Goal: Transaction & Acquisition: Purchase product/service

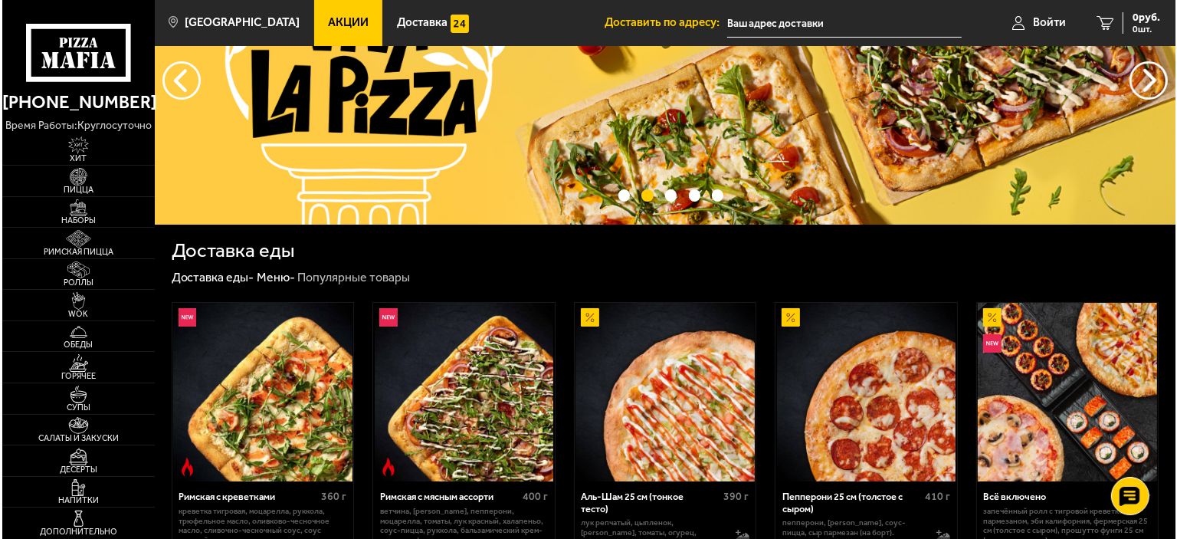
scroll to position [230, 0]
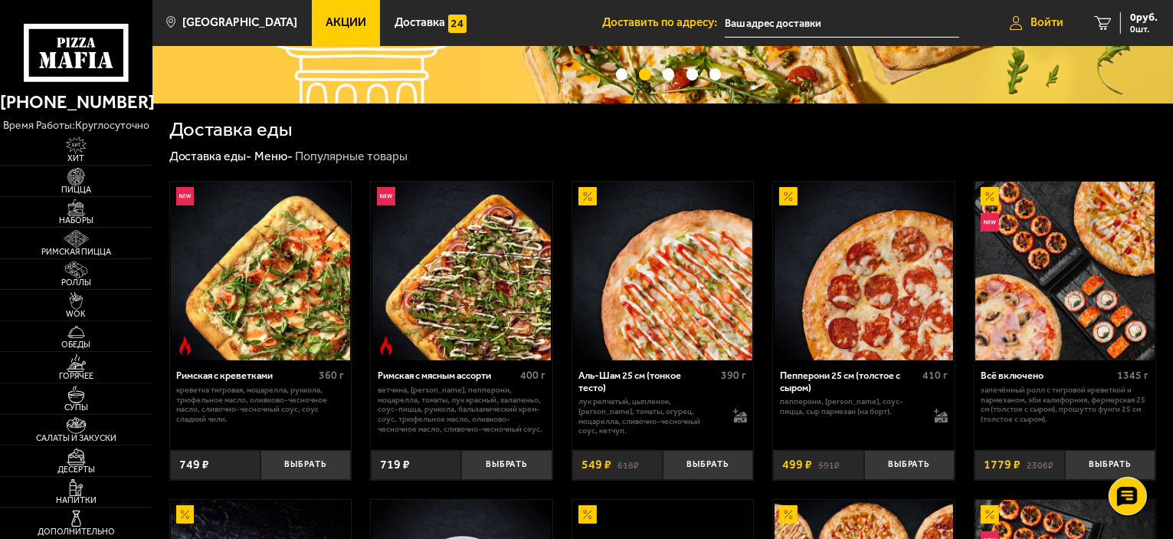
click at [1050, 22] on span "Войти" at bounding box center [1047, 22] width 33 height 11
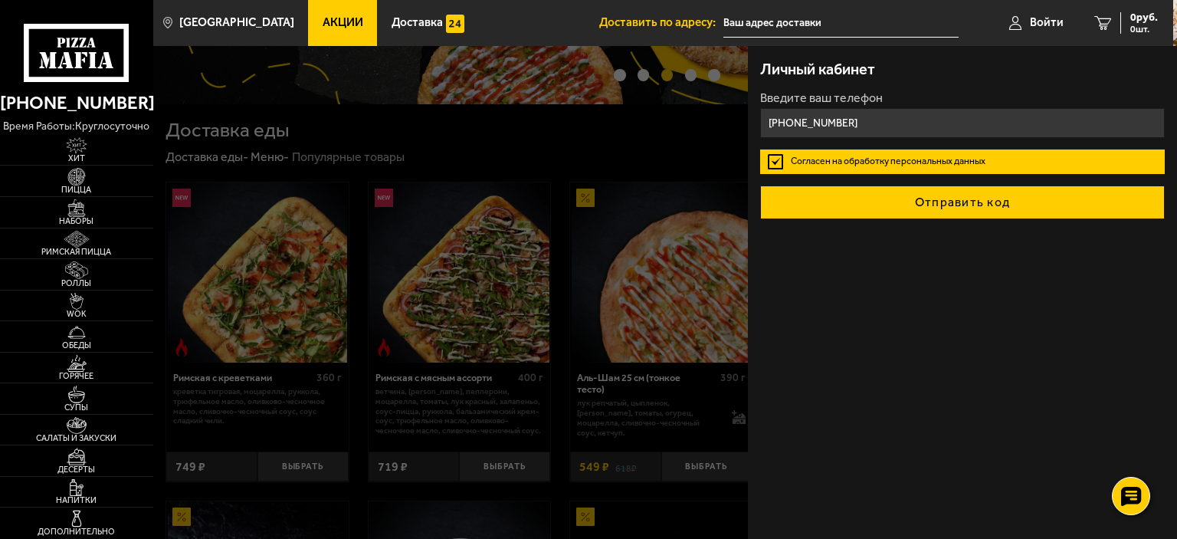
type input "[PHONE_NUMBER]"
click at [935, 202] on button "Отправить код" at bounding box center [962, 202] width 405 height 34
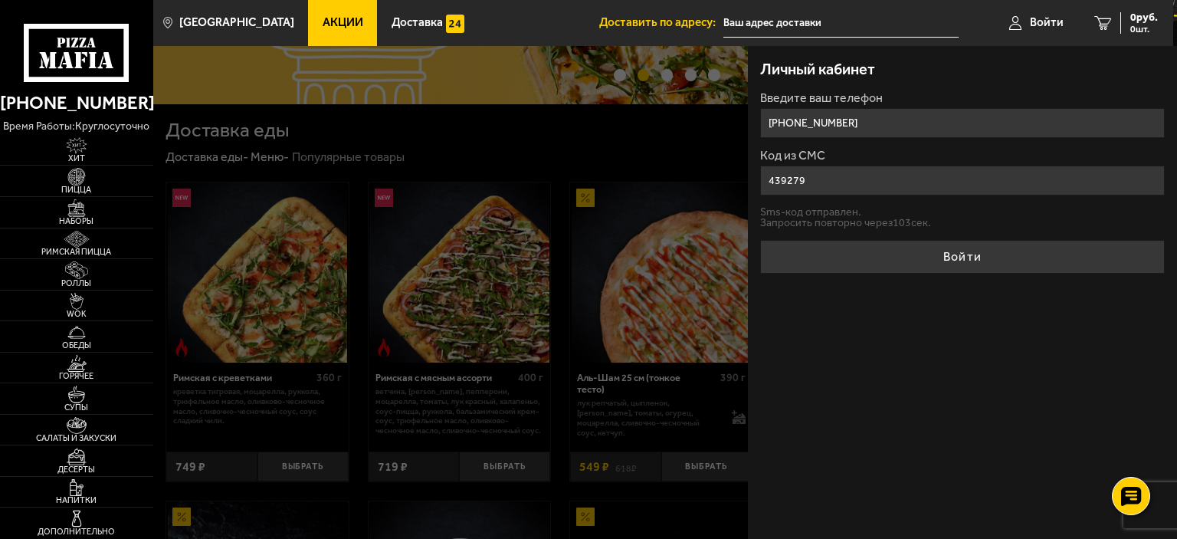
type input "439279"
click at [919, 235] on form "Введите ваш телефон [PHONE_NUMBER] Код из СМС 439279 Sms-код отправлен. Запроси…" at bounding box center [962, 183] width 405 height 182
drag, startPoint x: 926, startPoint y: 254, endPoint x: 694, endPoint y: 43, distance: 313.0
click at [920, 251] on button "Войти" at bounding box center [962, 257] width 405 height 34
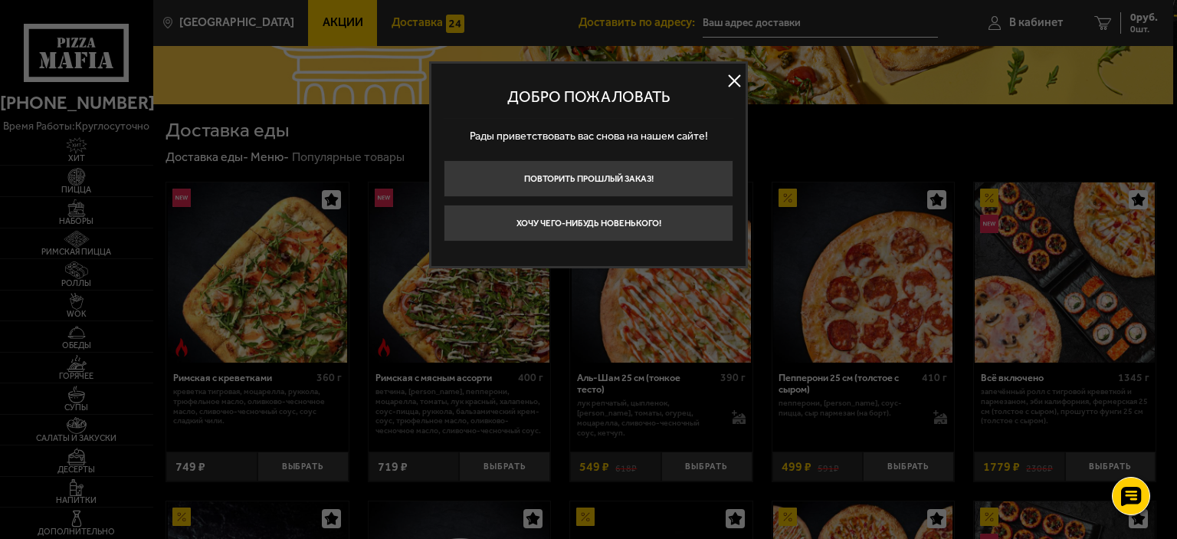
drag, startPoint x: 585, startPoint y: 222, endPoint x: 395, endPoint y: 4, distance: 289.5
click at [585, 221] on button "Хочу чего-нибудь новенького!" at bounding box center [589, 223] width 290 height 37
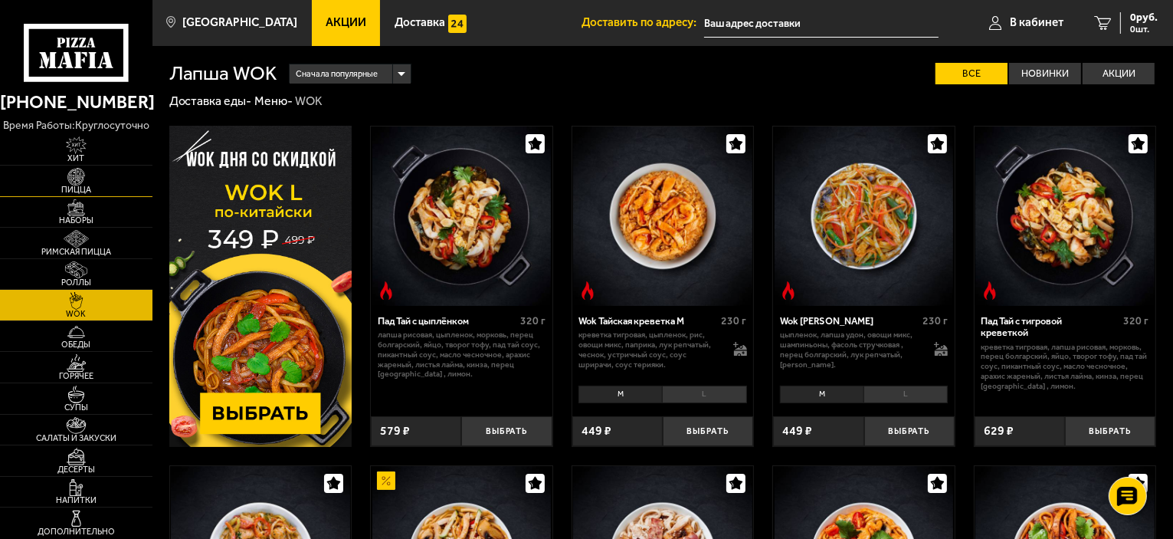
click at [88, 183] on img at bounding box center [76, 177] width 47 height 18
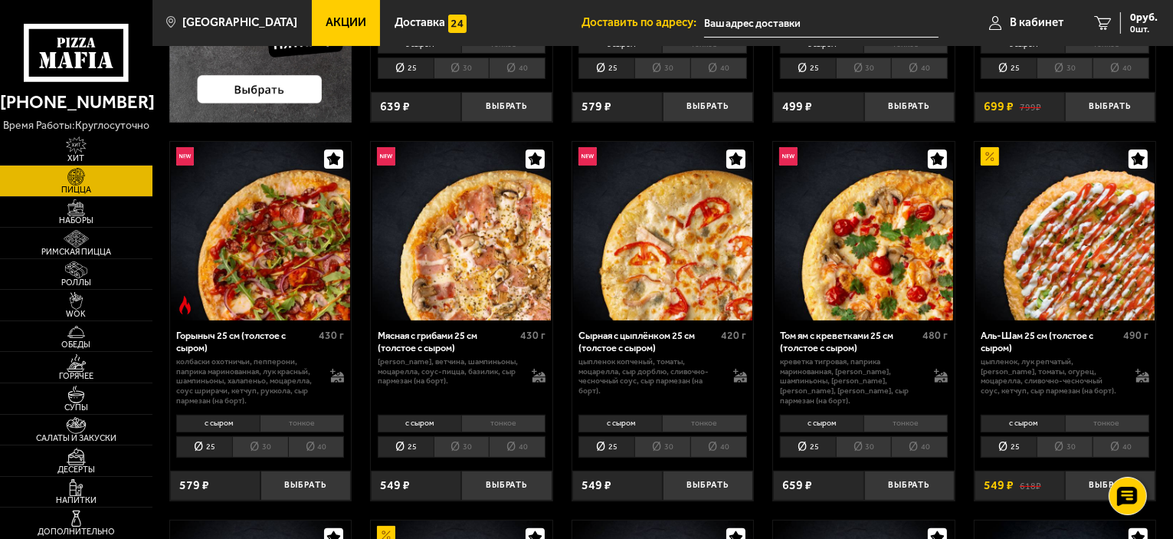
scroll to position [460, 0]
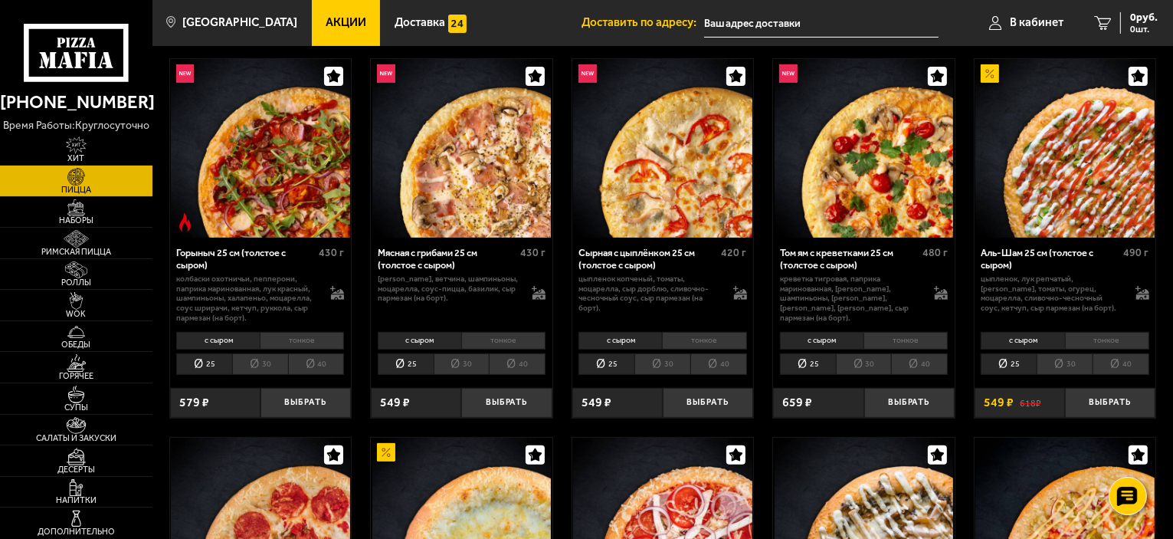
click at [1068, 363] on li "30" at bounding box center [1065, 363] width 56 height 21
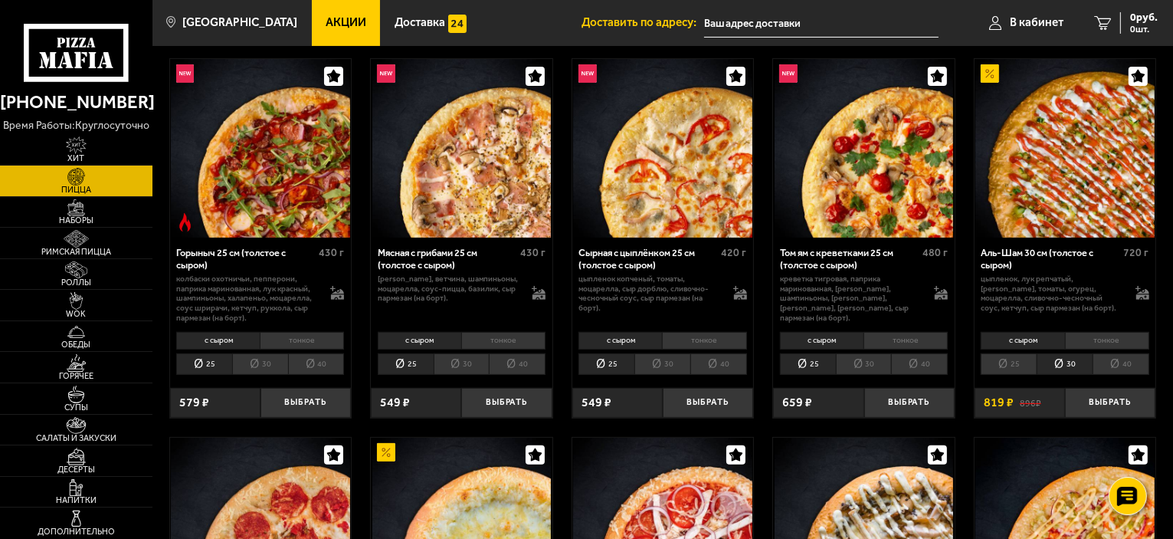
click at [1017, 363] on li "25" at bounding box center [1009, 363] width 56 height 21
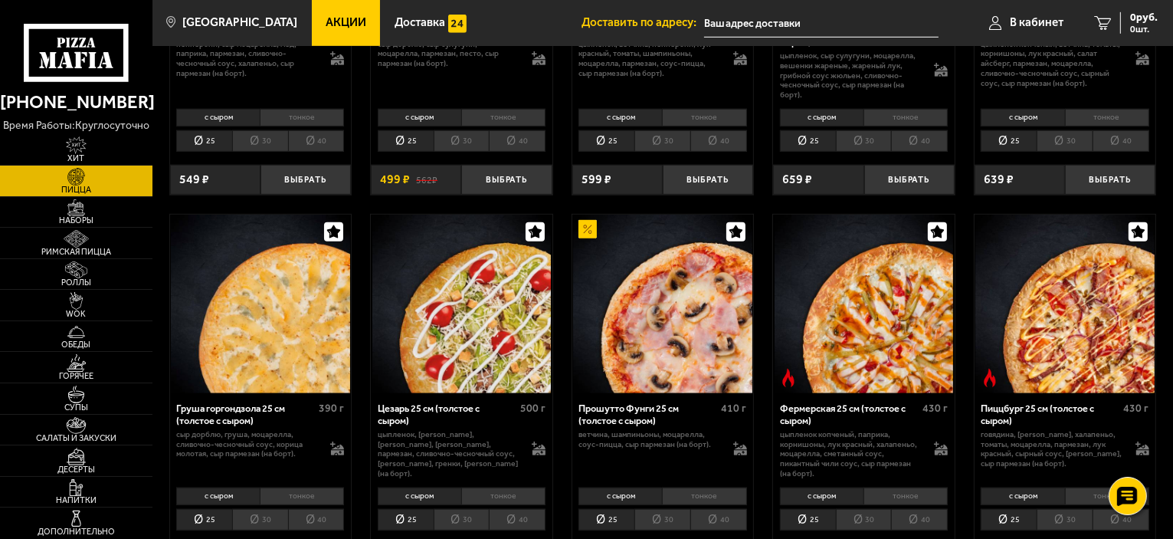
scroll to position [1226, 0]
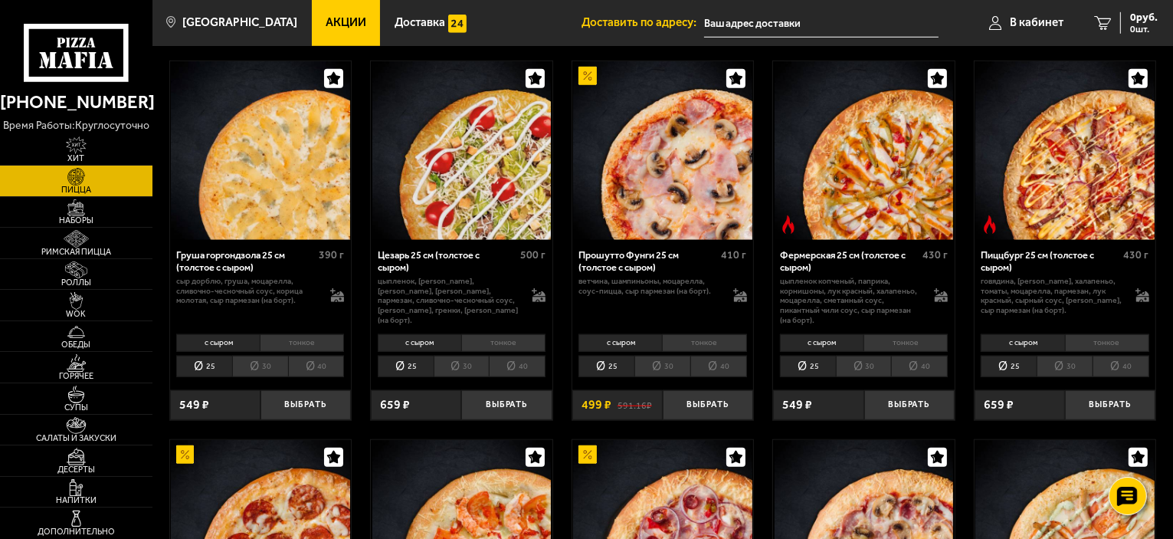
click at [872, 366] on li "30" at bounding box center [864, 366] width 56 height 21
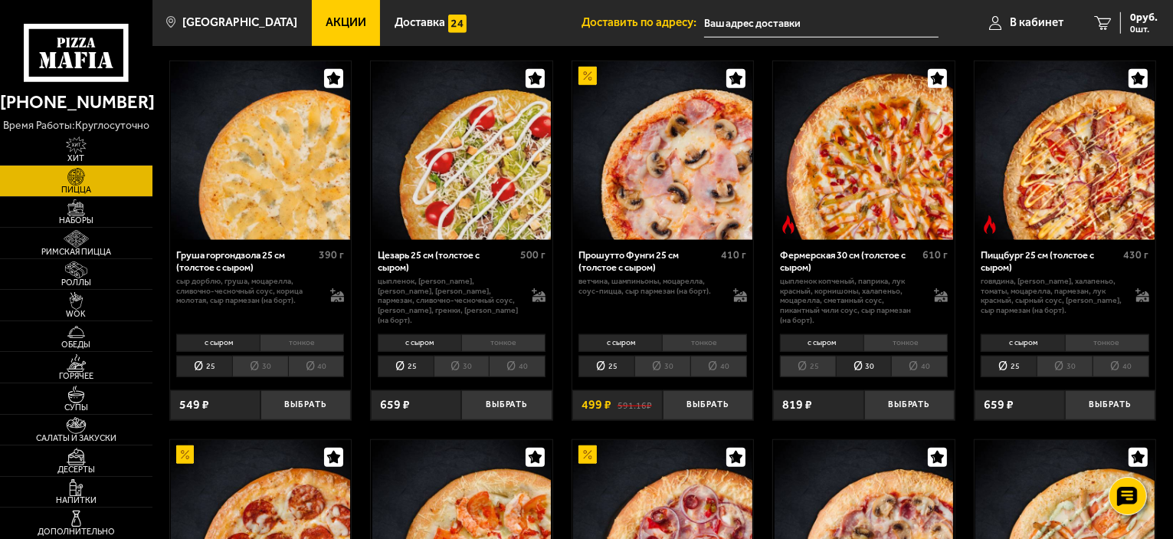
click at [815, 368] on li "25" at bounding box center [808, 366] width 56 height 21
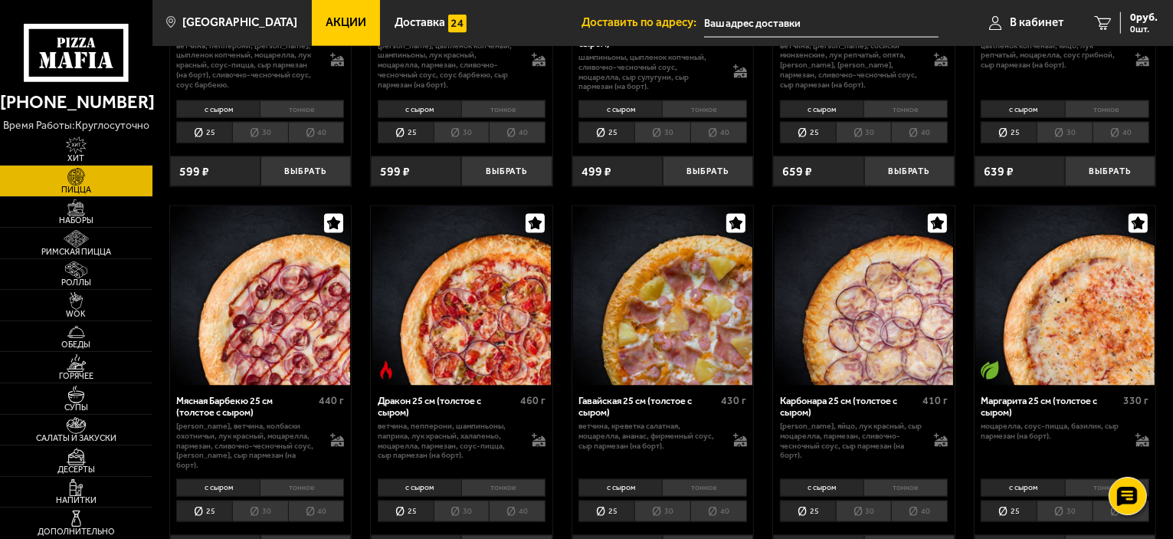
scroll to position [2222, 0]
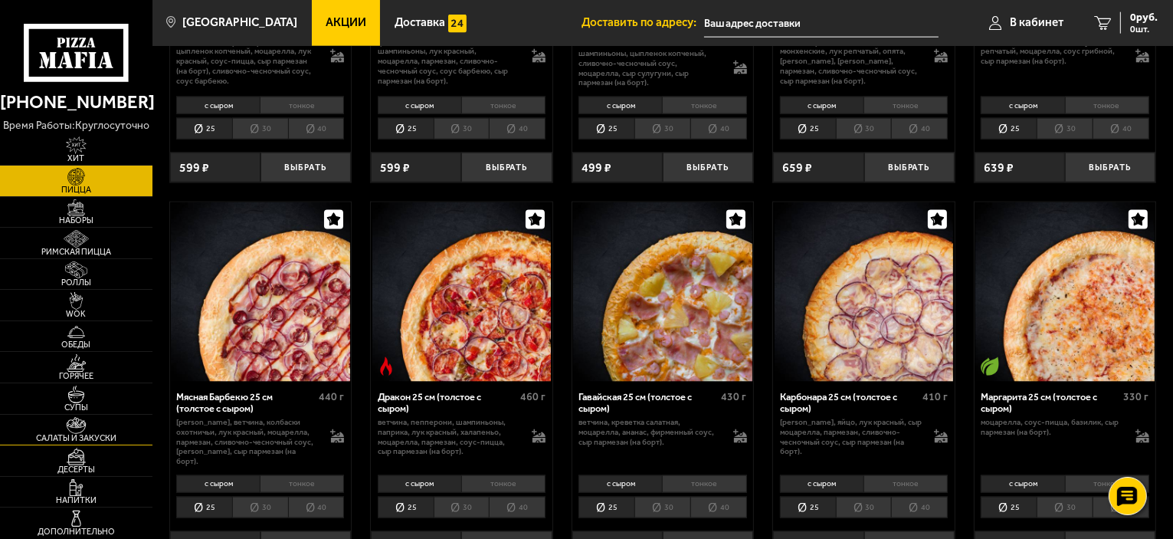
click at [77, 434] on span "Салаты и закуски" at bounding box center [76, 438] width 152 height 8
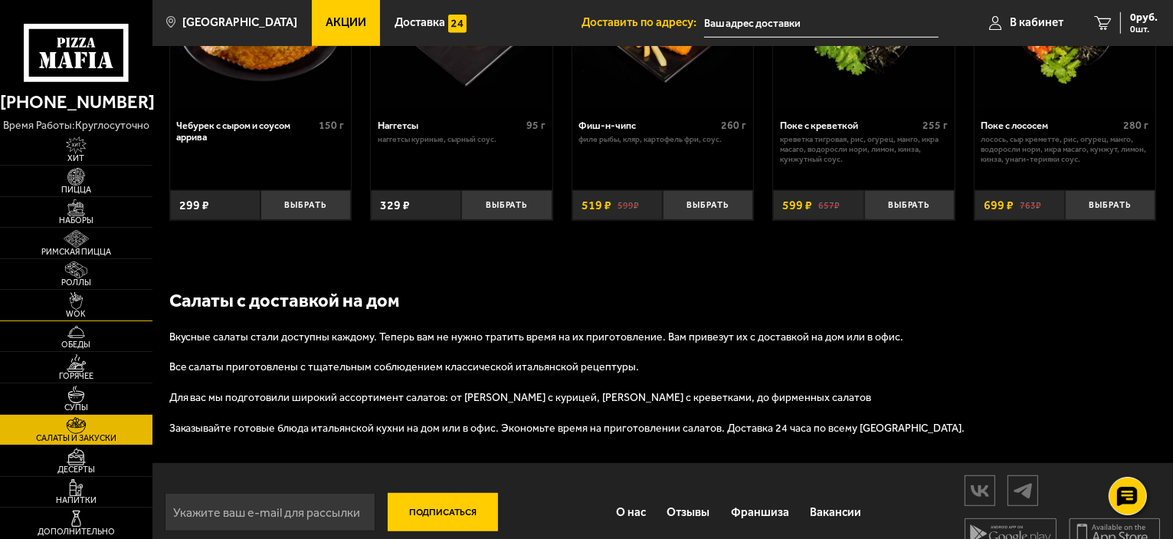
scroll to position [912, 0]
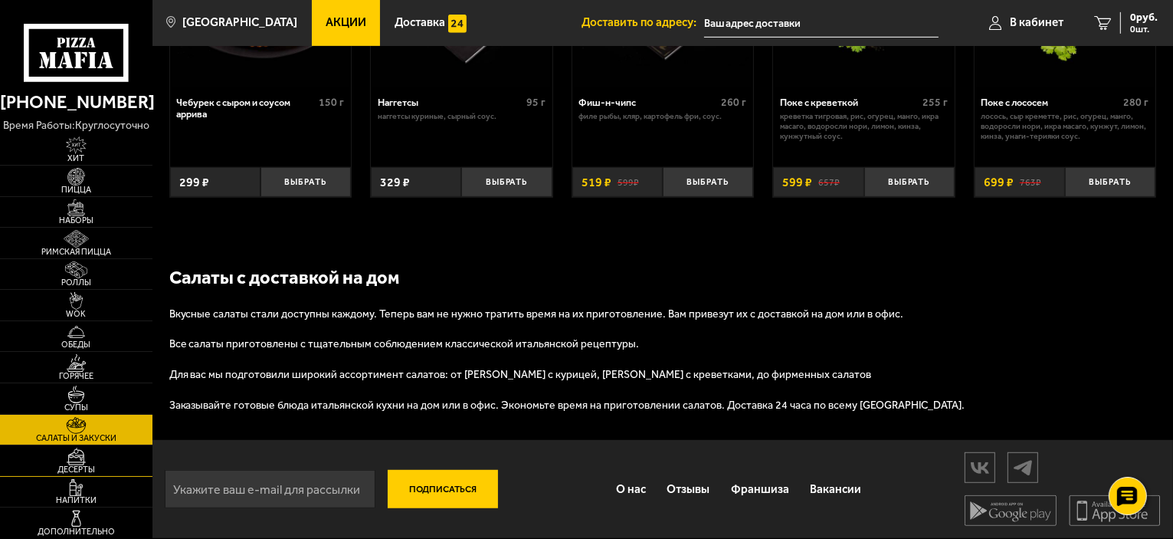
click at [70, 456] on img at bounding box center [76, 456] width 47 height 18
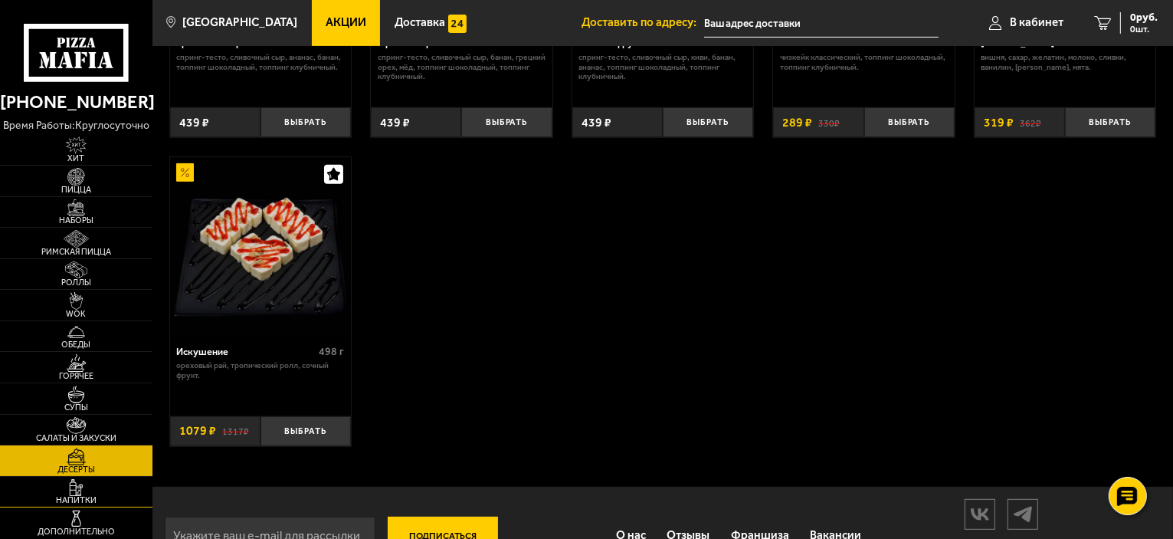
scroll to position [613, 0]
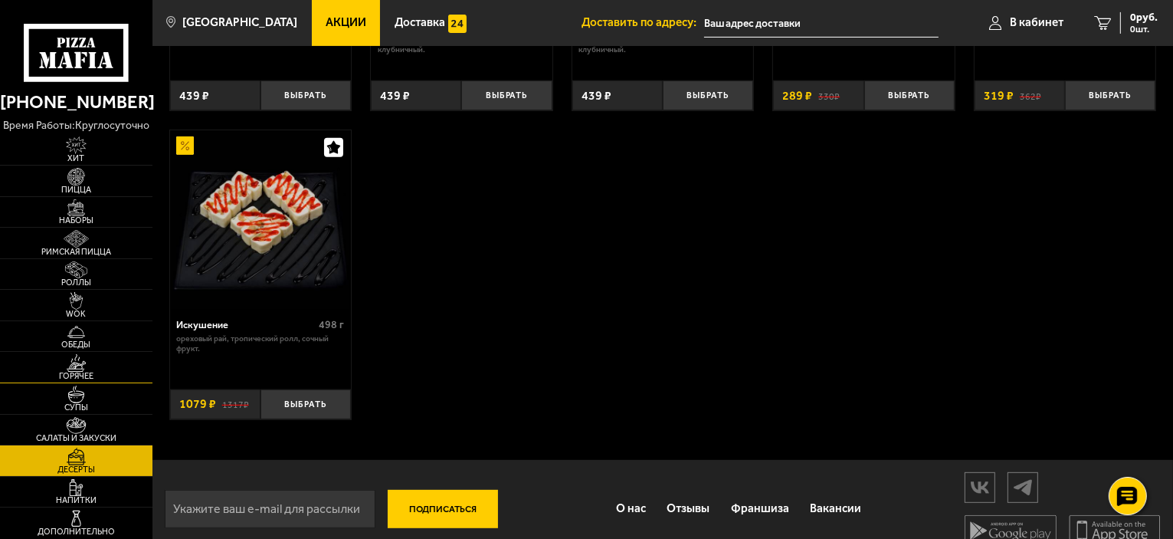
click at [77, 372] on span "Горячее" at bounding box center [76, 376] width 152 height 8
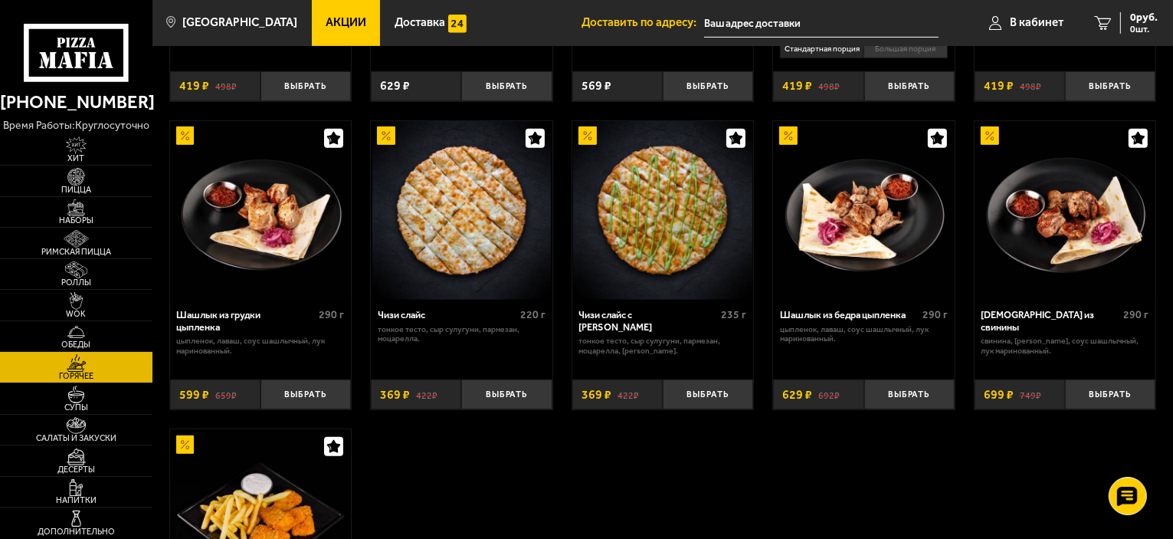
scroll to position [843, 0]
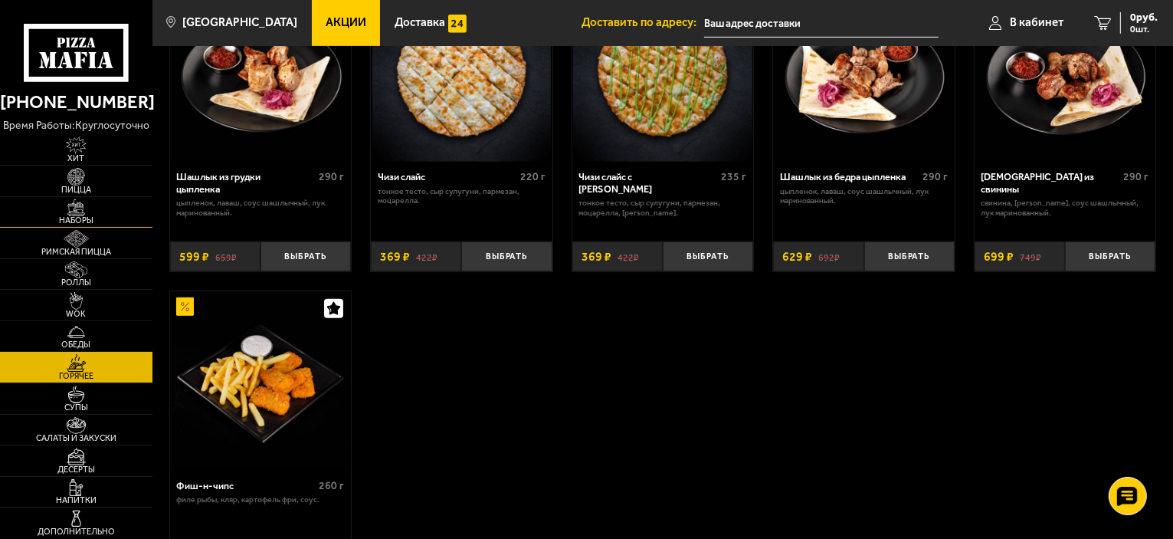
click at [80, 202] on img at bounding box center [76, 208] width 47 height 18
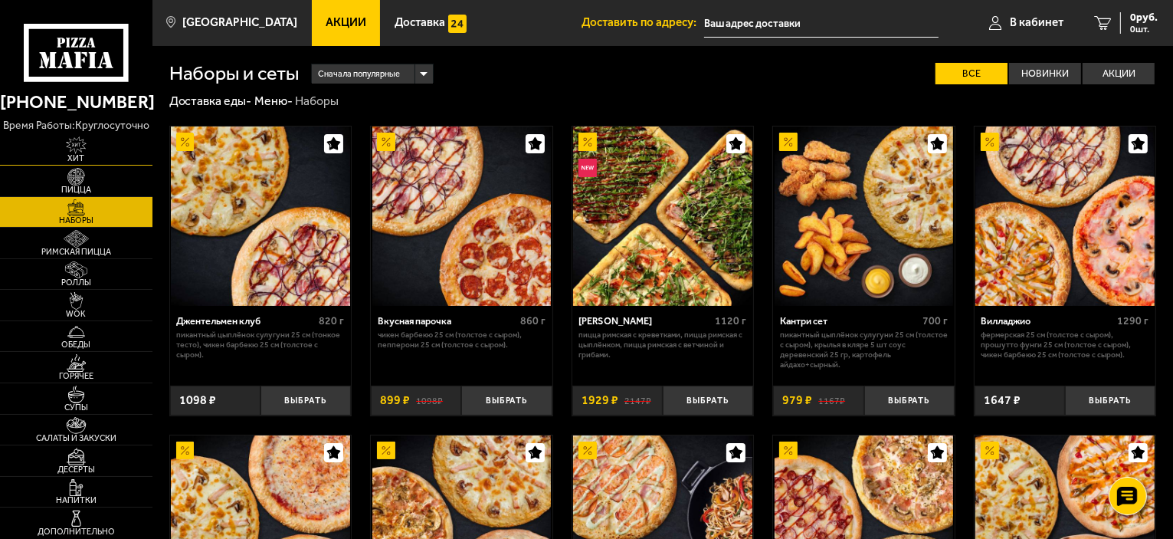
click at [77, 149] on img at bounding box center [76, 145] width 47 height 18
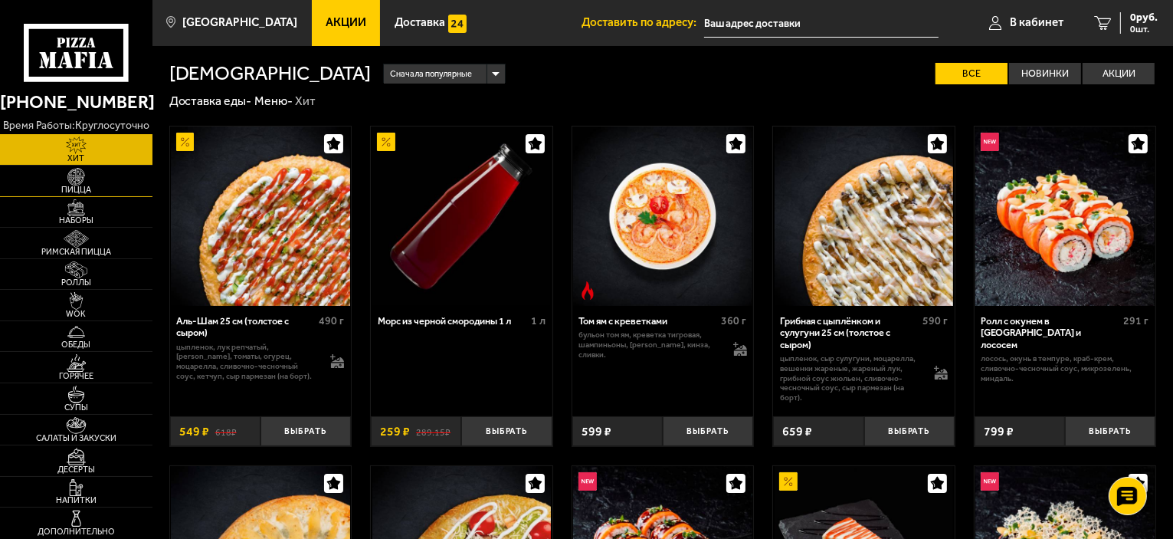
click at [72, 183] on img at bounding box center [76, 177] width 47 height 18
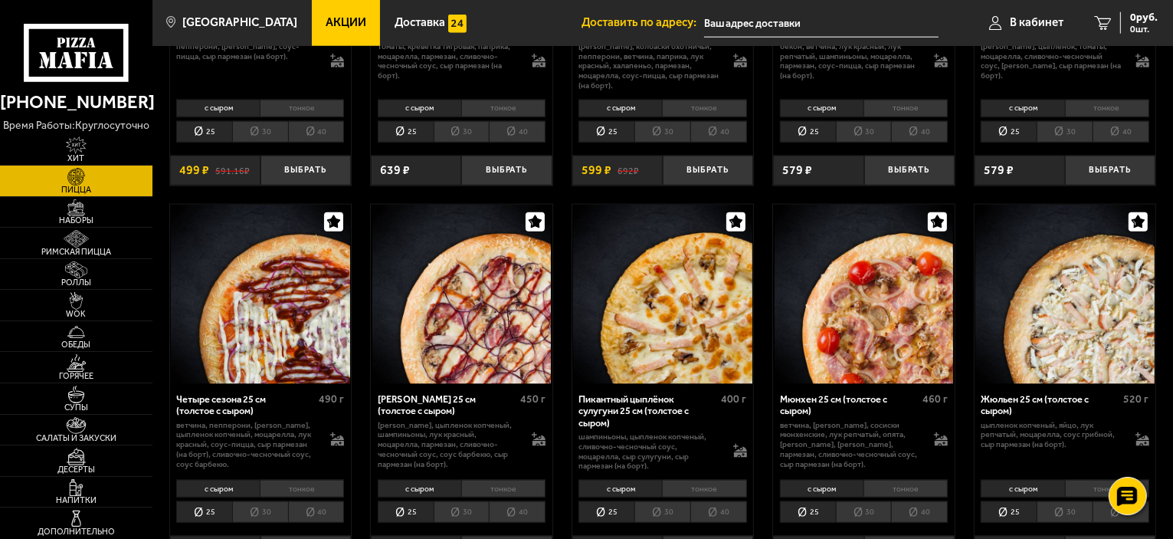
scroll to position [1916, 0]
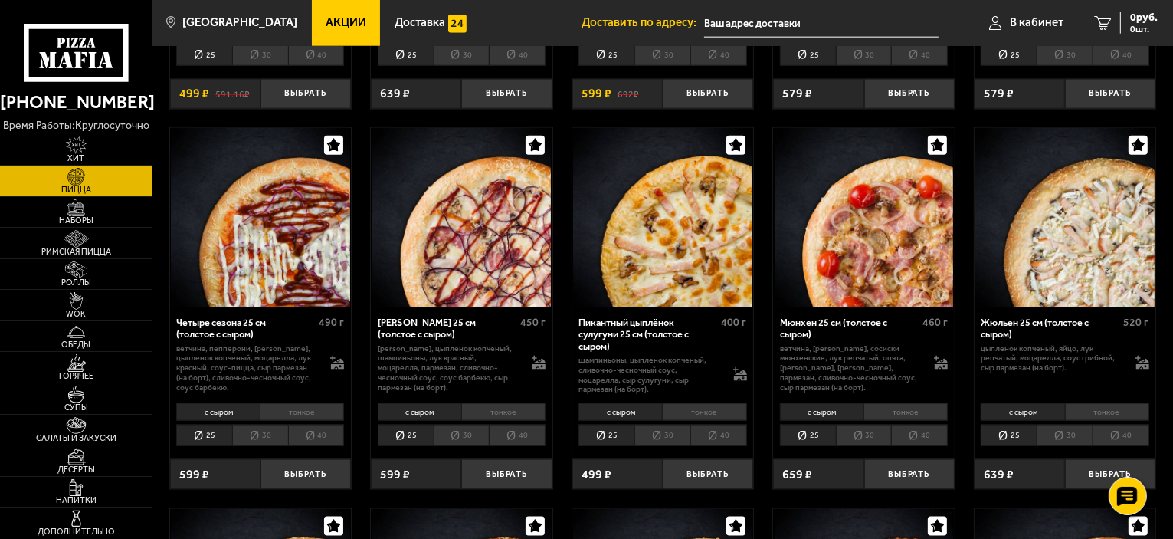
click at [651, 437] on li "30" at bounding box center [662, 435] width 56 height 21
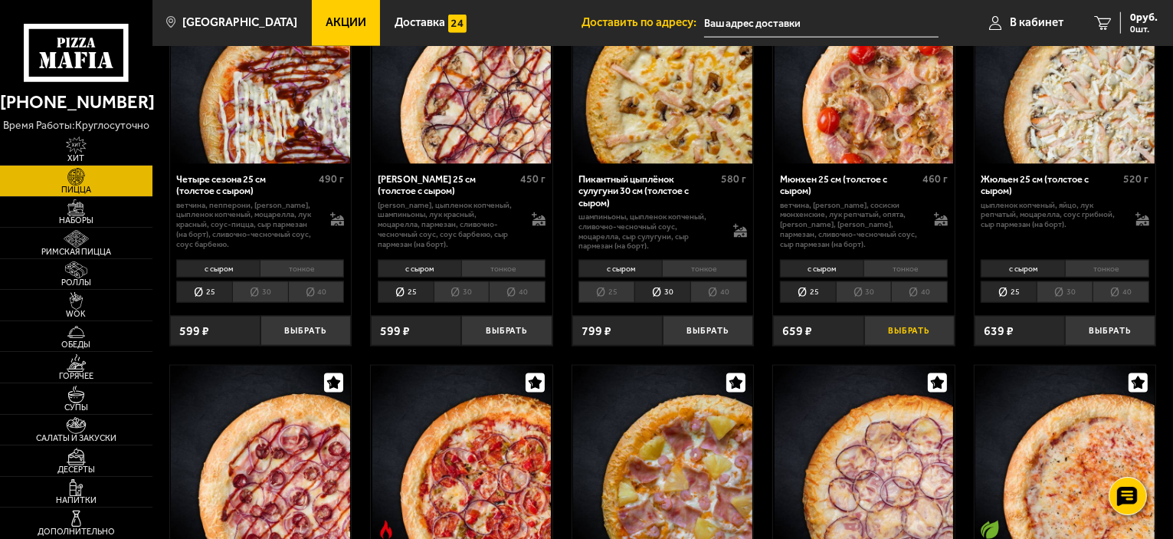
scroll to position [2069, 0]
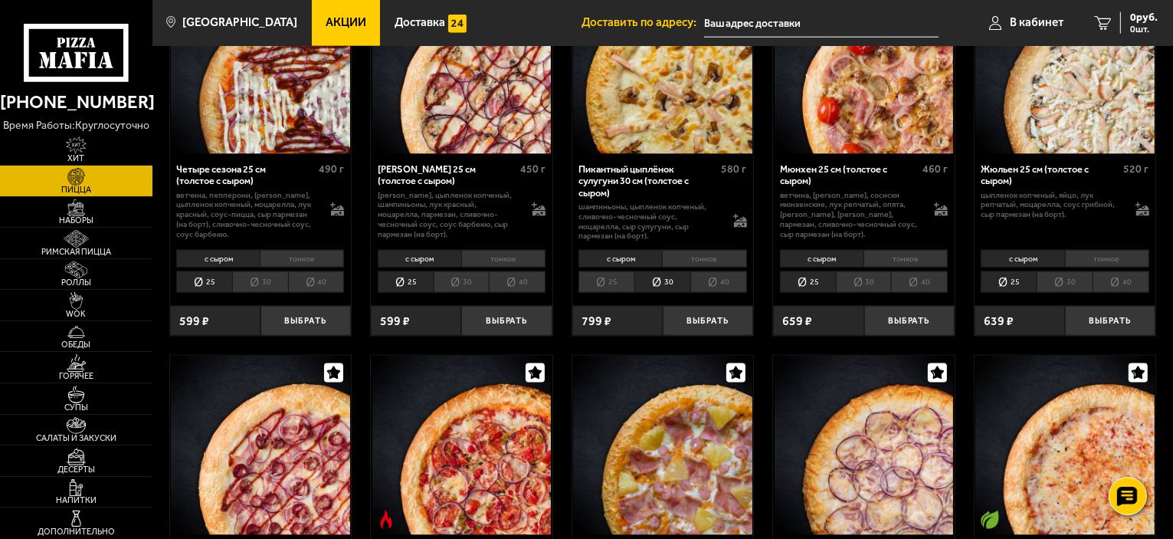
click at [1070, 280] on li "30" at bounding box center [1065, 281] width 56 height 21
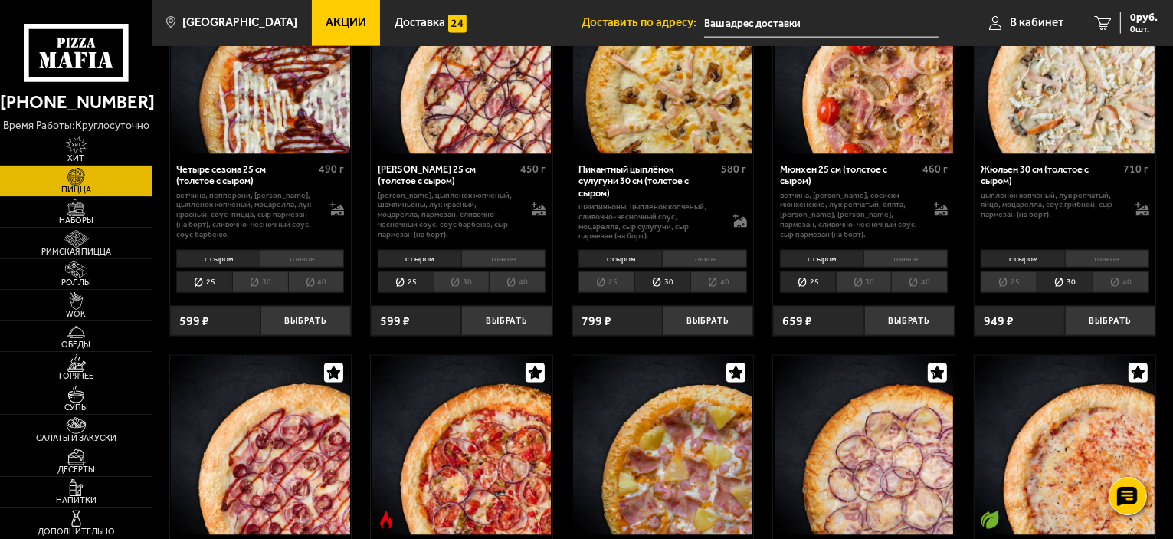
click at [1008, 284] on li "25" at bounding box center [1009, 281] width 56 height 21
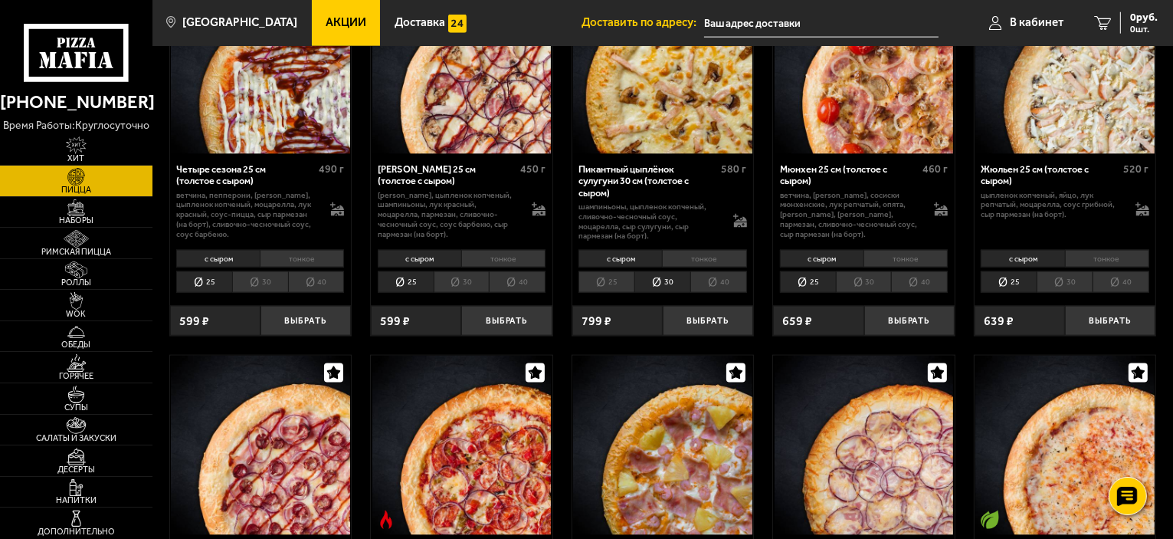
scroll to position [1916, 0]
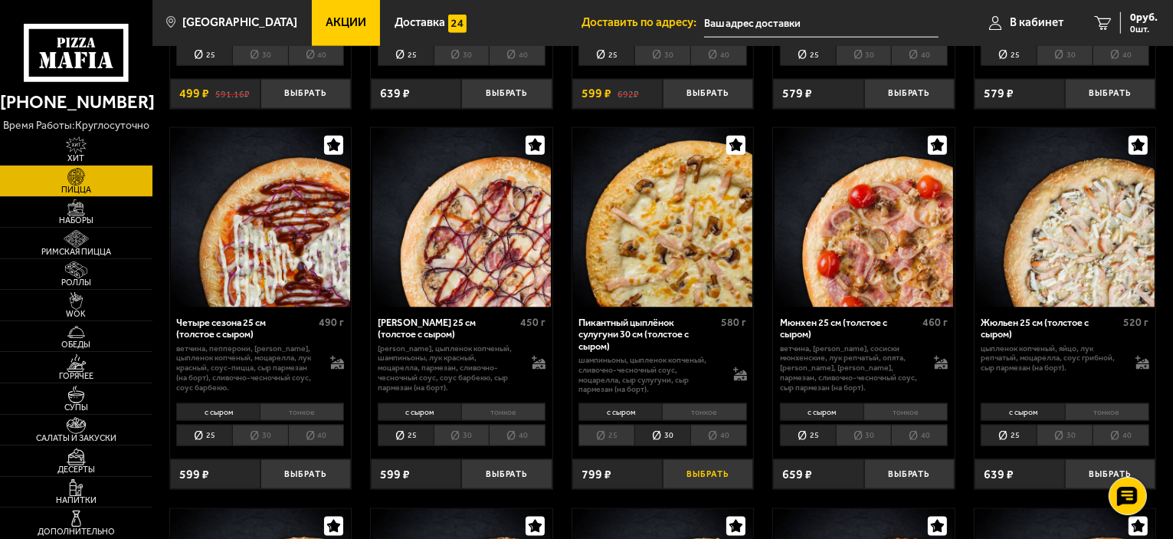
click at [695, 469] on button "Выбрать" at bounding box center [708, 474] width 90 height 30
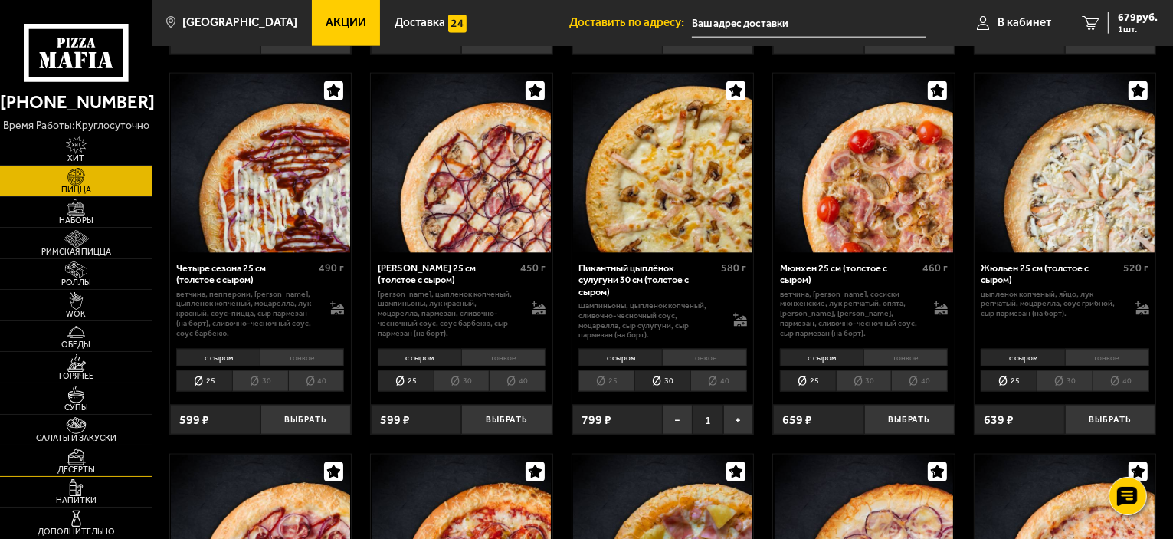
scroll to position [1992, 0]
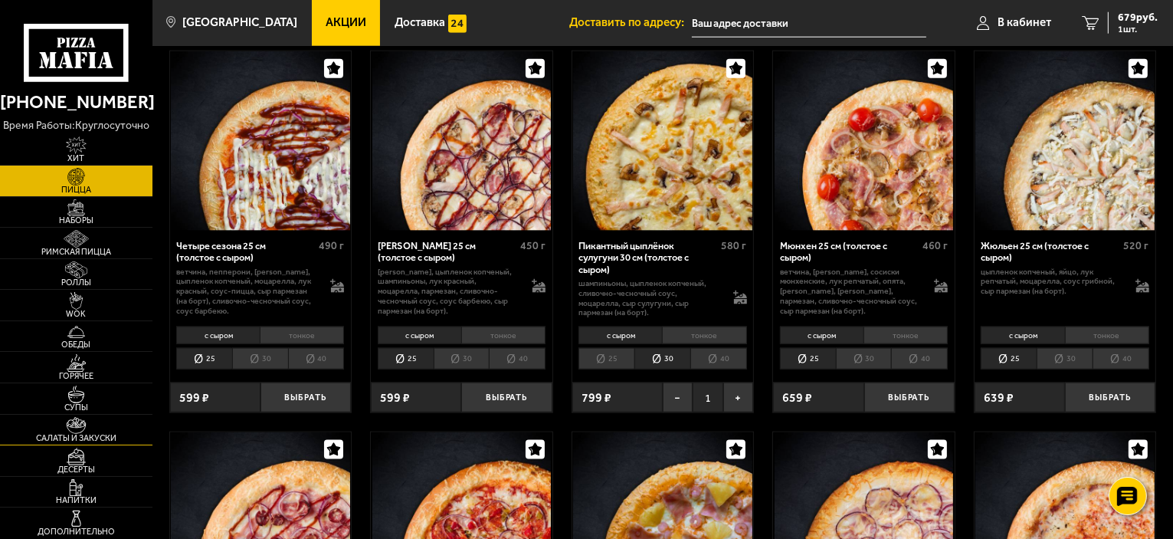
click at [77, 430] on img at bounding box center [76, 426] width 47 height 18
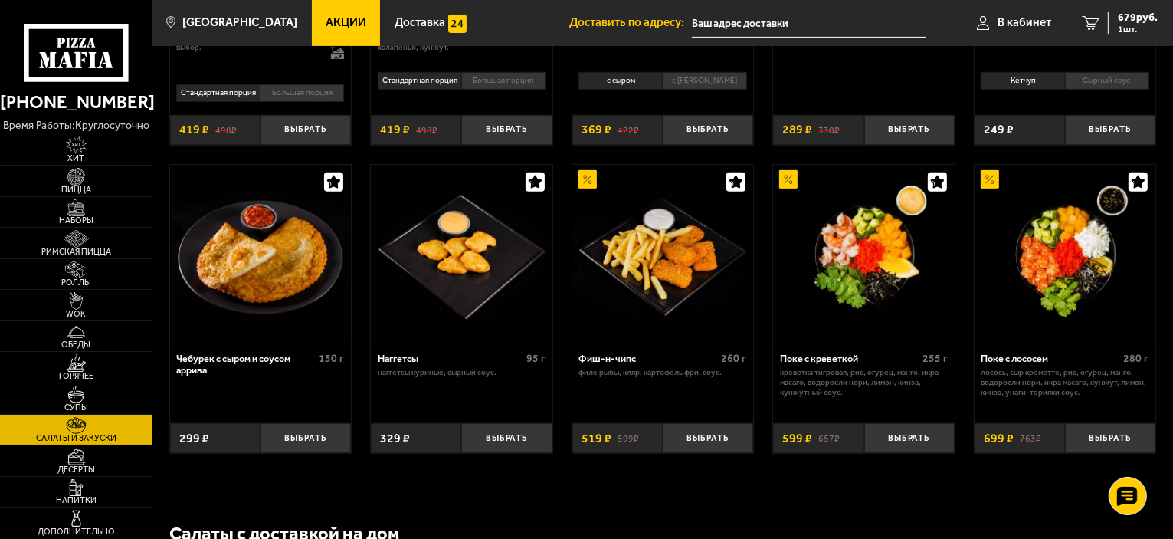
scroll to position [690, 0]
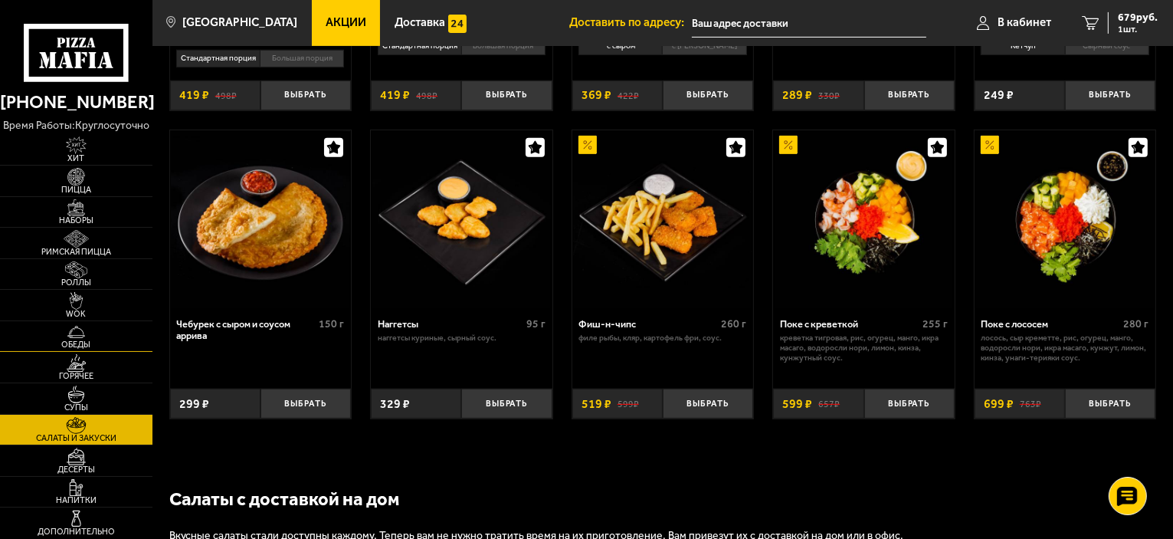
click at [83, 343] on span "Обеды" at bounding box center [76, 344] width 152 height 8
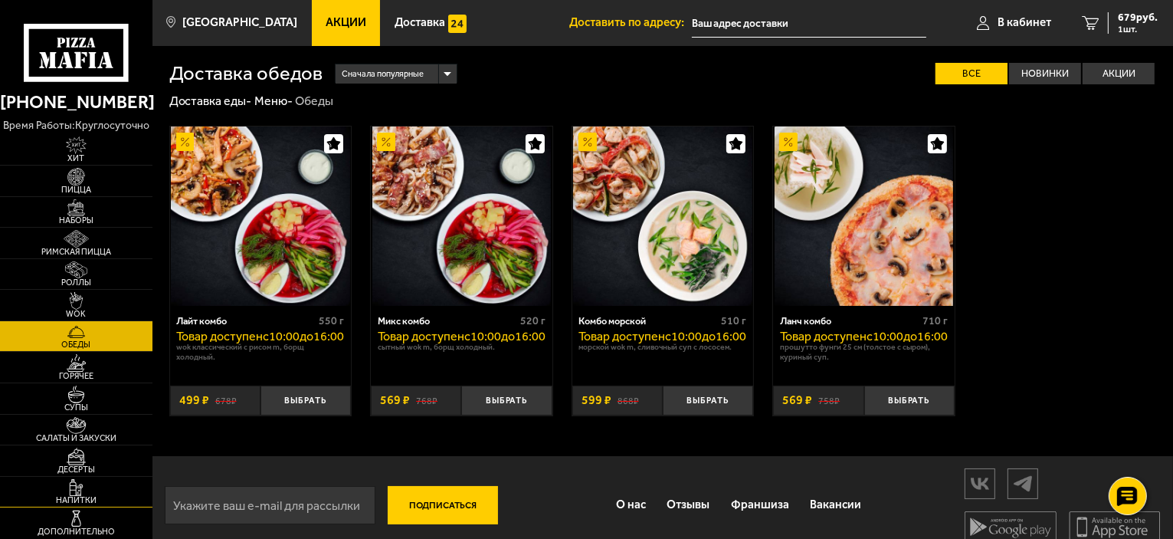
click at [78, 487] on img at bounding box center [76, 488] width 47 height 18
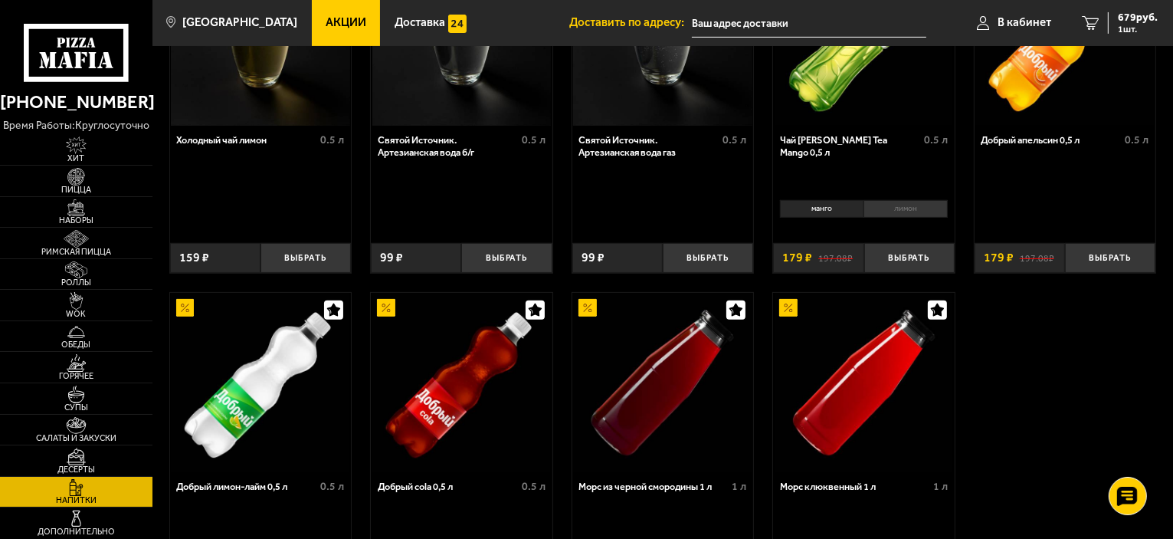
scroll to position [613, 0]
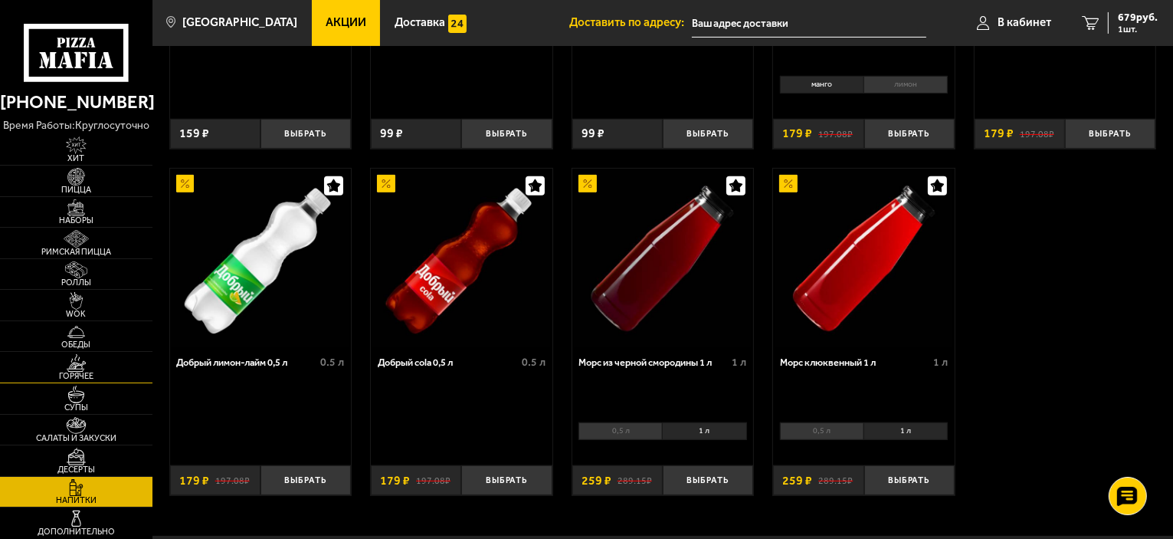
click at [83, 359] on img at bounding box center [76, 363] width 47 height 18
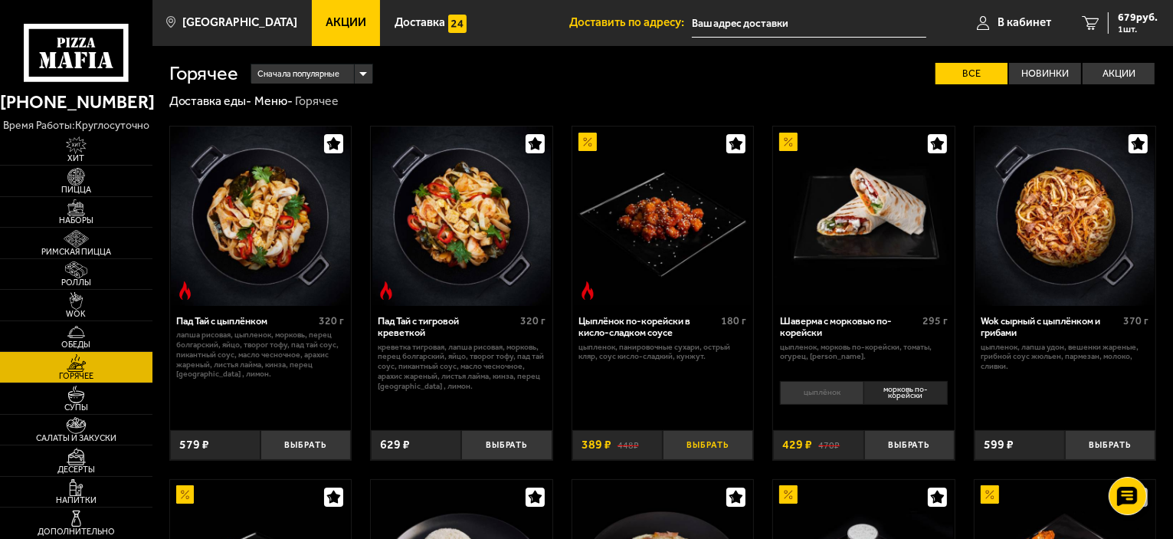
click at [702, 434] on button "Выбрать" at bounding box center [708, 445] width 90 height 30
click at [1123, 17] on span "1068 руб." at bounding box center [1135, 17] width 46 height 11
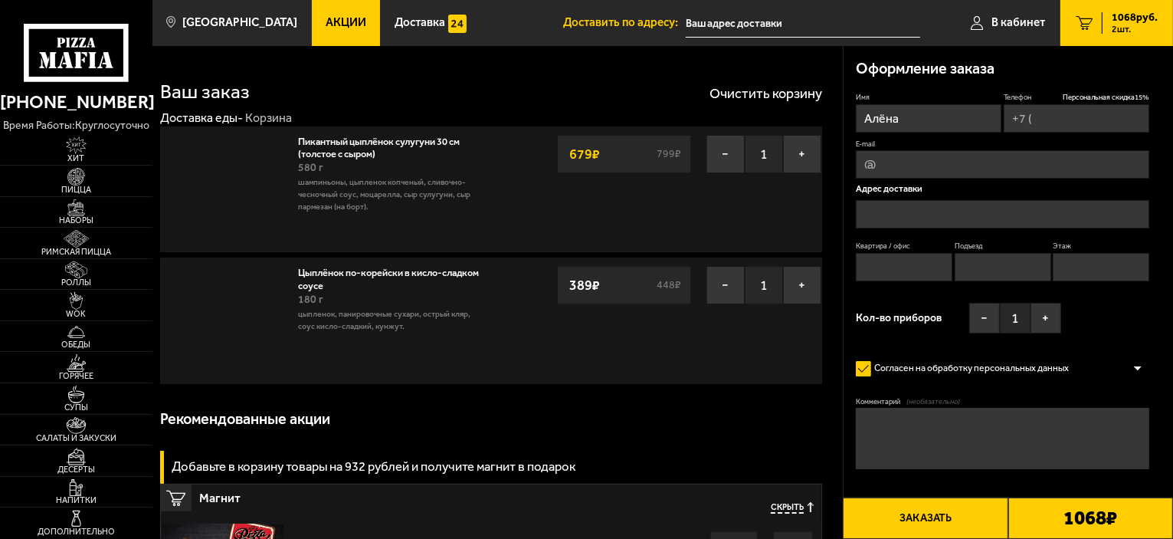
type input "[PHONE_NUMBER]"
type input "[STREET_ADDRESS]"
type input "109"
type input "1"
type input "12"
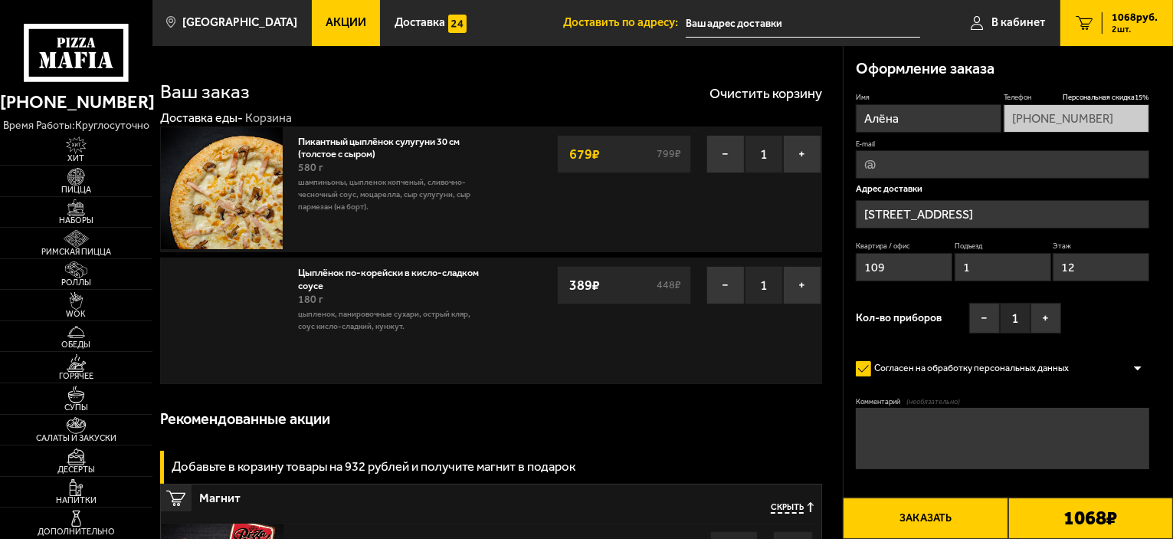
type input "[STREET_ADDRESS]"
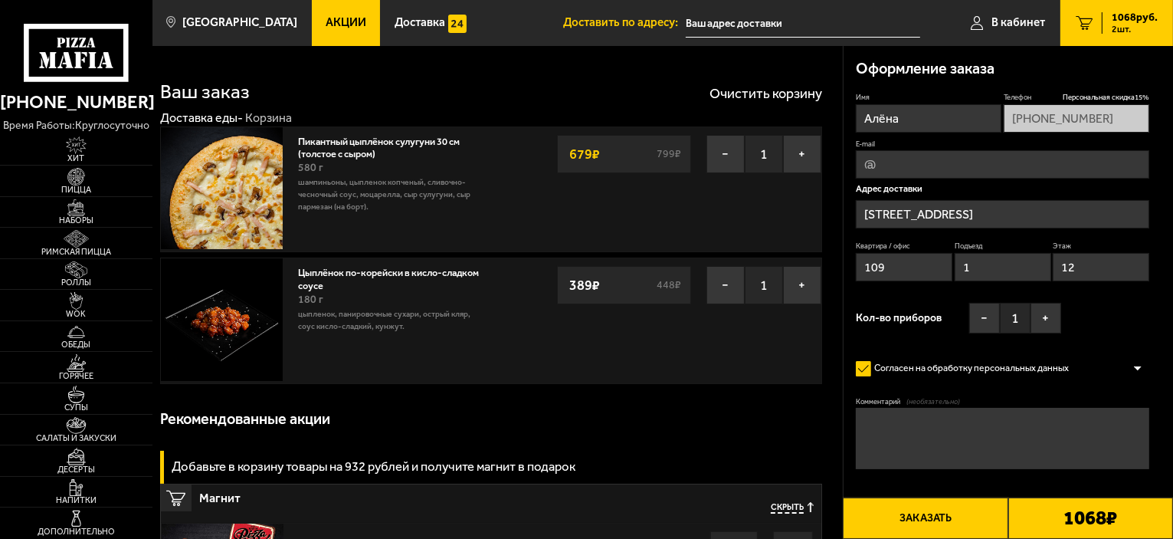
click at [398, 156] on div "Пикантный цыплёнок сулугуни 30 см (толстое с сыром) 580 г шампиньоны, цыпленок …" at bounding box center [390, 174] width 185 height 78
click at [318, 150] on link "Пикантный цыплёнок сулугуни 30 см (толстое с сыром)" at bounding box center [379, 146] width 162 height 28
click at [316, 152] on link "Пикантный цыплёнок сулугуни 30 см (толстое с сыром)" at bounding box center [379, 146] width 162 height 28
click at [720, 147] on button "−" at bounding box center [725, 154] width 38 height 38
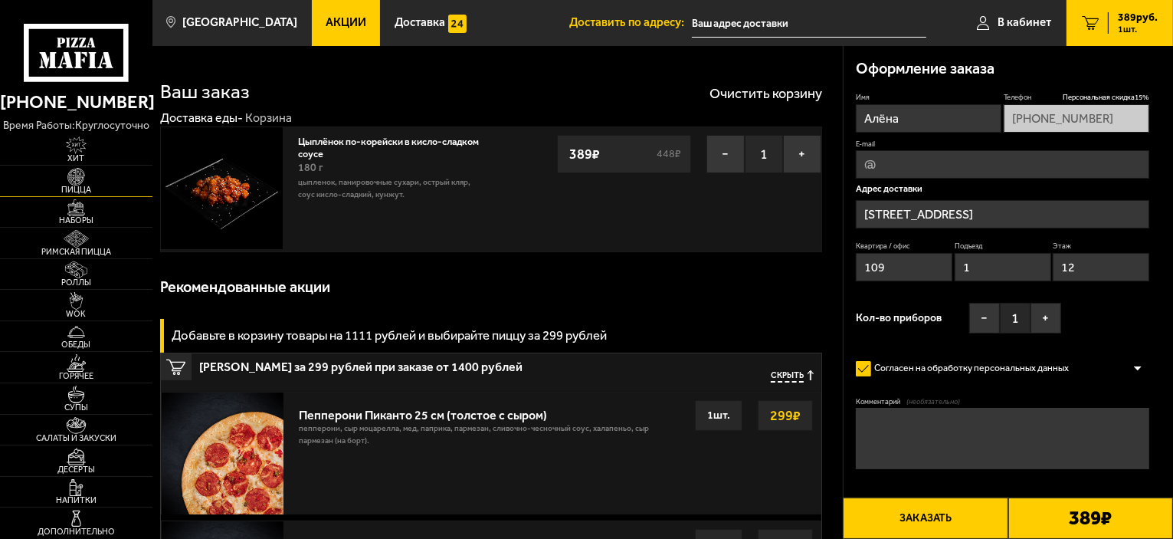
click at [80, 185] on span "Пицца" at bounding box center [76, 189] width 152 height 8
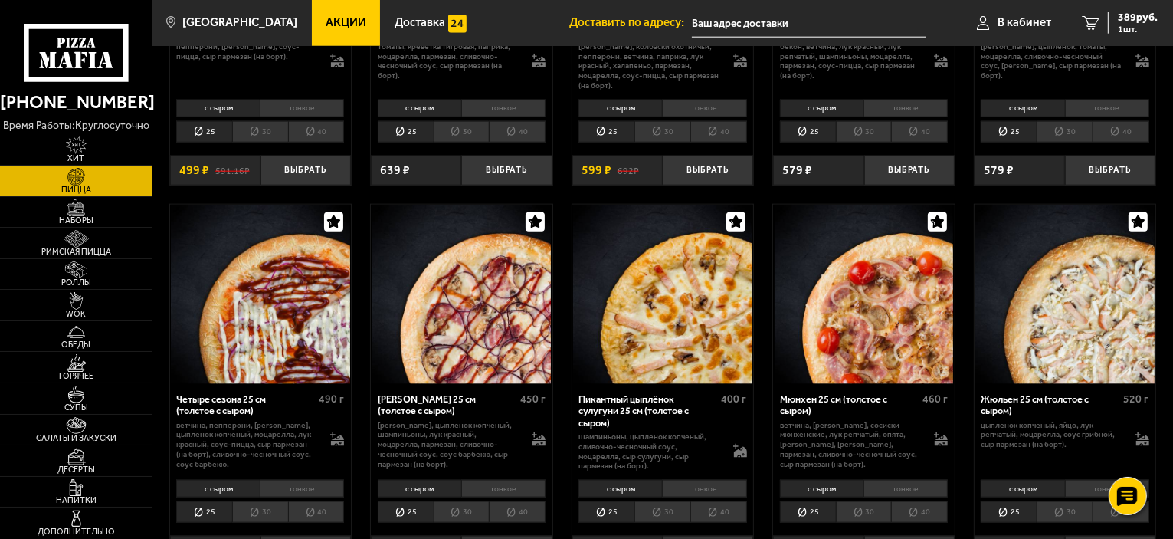
scroll to position [1916, 0]
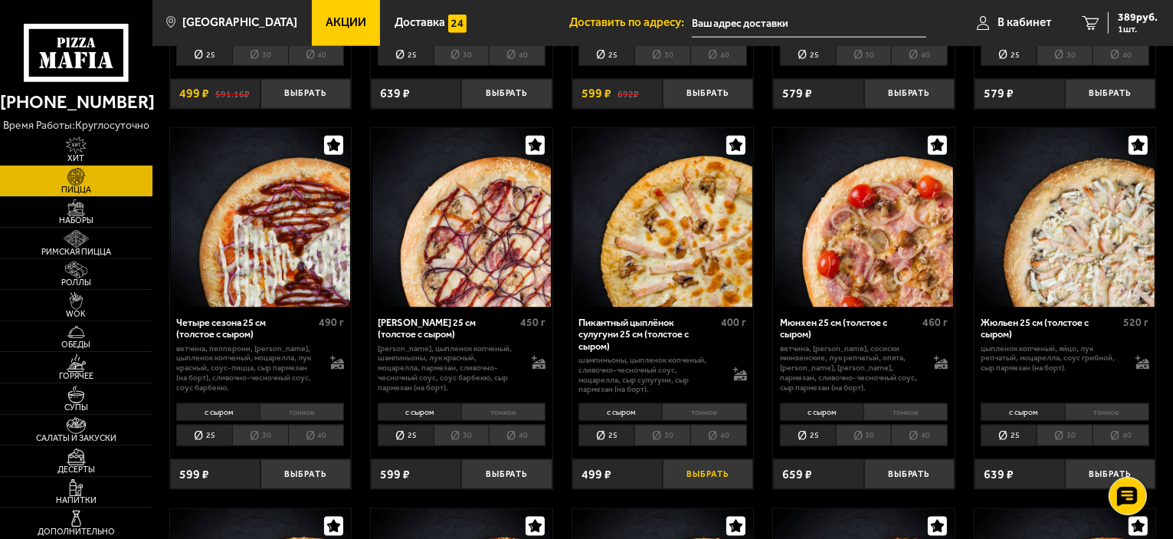
click at [687, 474] on button "Выбрать" at bounding box center [708, 474] width 90 height 30
click at [1125, 12] on span "813 руб." at bounding box center [1138, 17] width 40 height 11
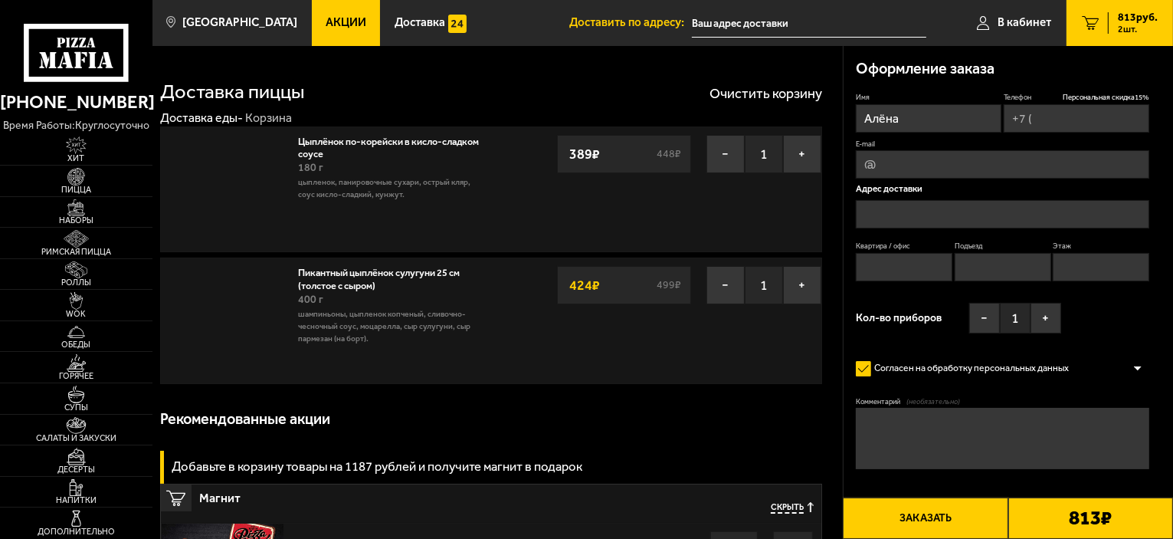
type input "[PHONE_NUMBER]"
type input "[STREET_ADDRESS]"
type input "109"
type input "1"
type input "12"
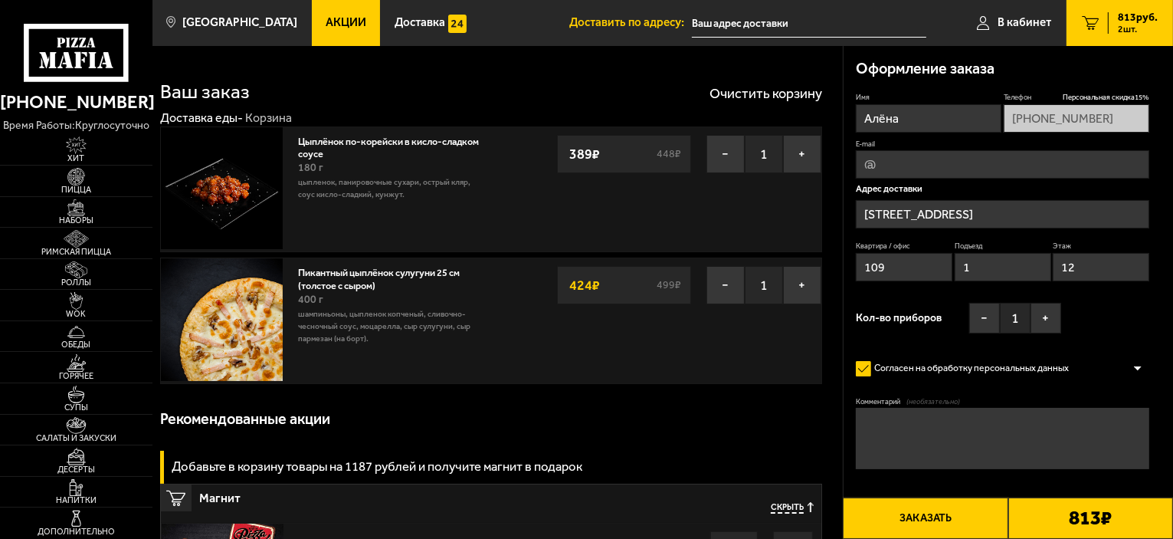
type input "[STREET_ADDRESS]"
click at [1118, 214] on input "[STREET_ADDRESS]" at bounding box center [1002, 214] width 293 height 28
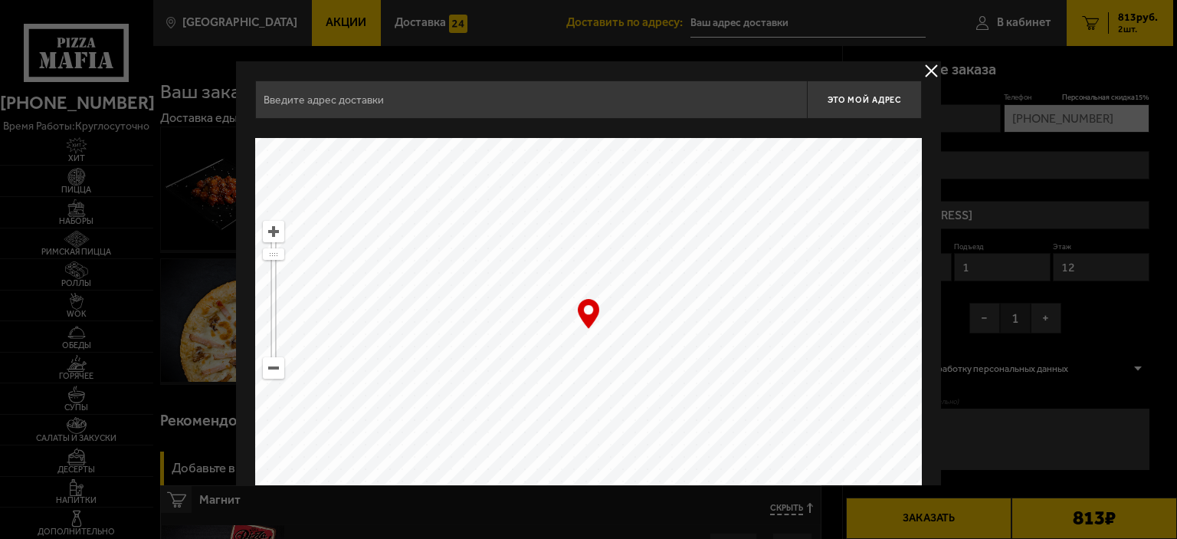
type input "[STREET_ADDRESS]"
click at [928, 68] on button "delivery type" at bounding box center [931, 70] width 19 height 19
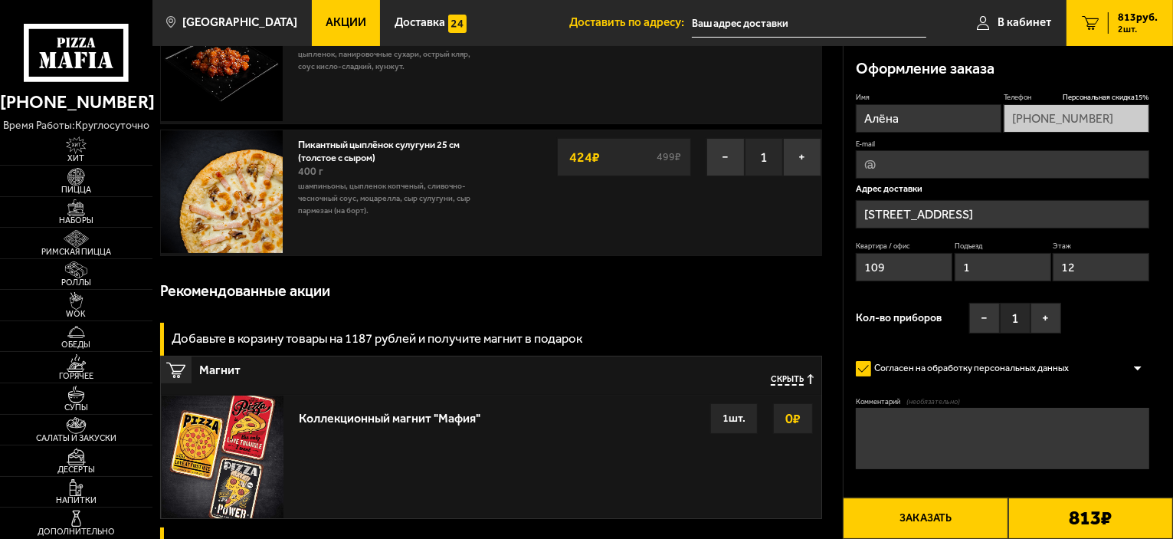
scroll to position [153, 0]
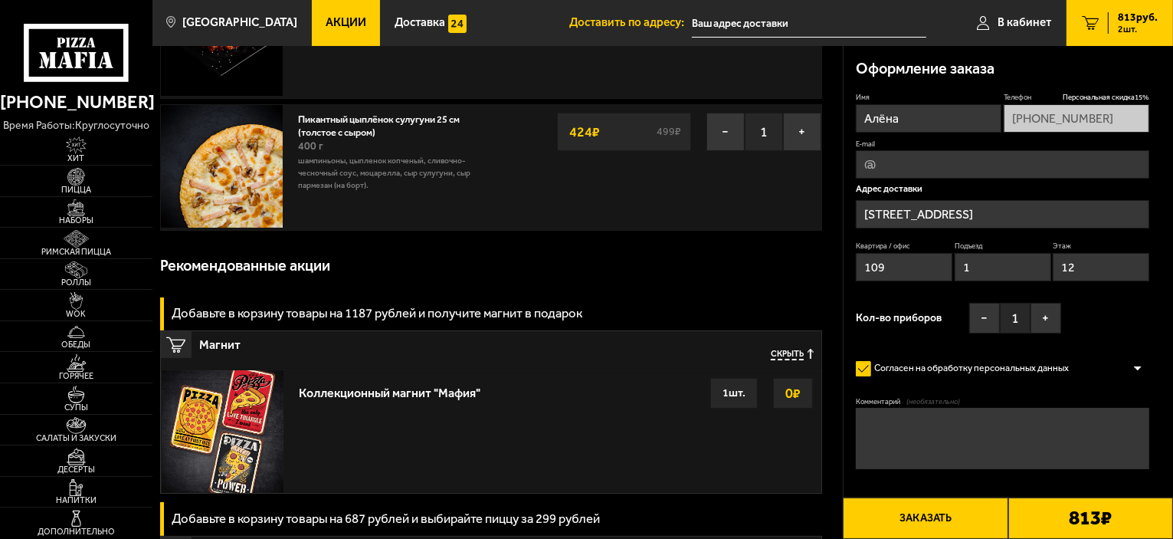
click at [941, 523] on button "Заказать" at bounding box center [925, 517] width 165 height 41
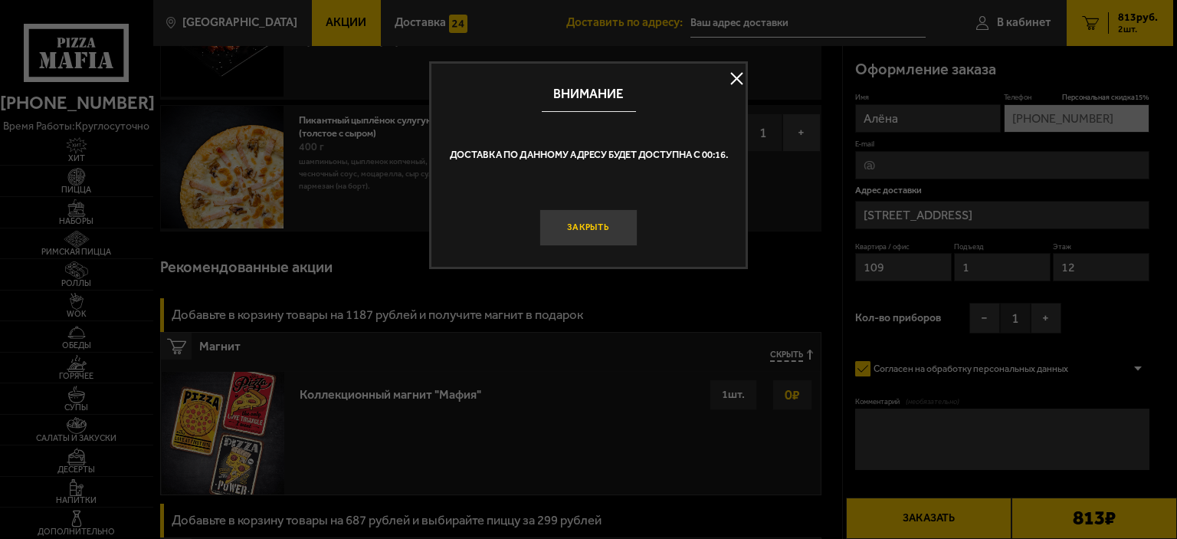
click at [621, 223] on button "Закрыть" at bounding box center [588, 227] width 98 height 37
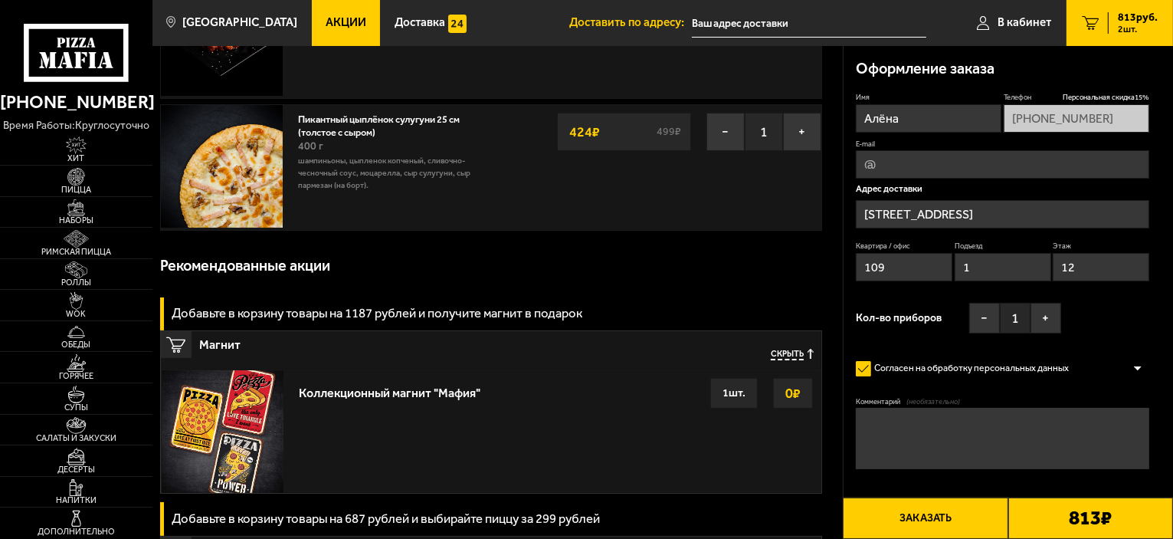
click at [982, 218] on input "[STREET_ADDRESS]" at bounding box center [1002, 214] width 293 height 28
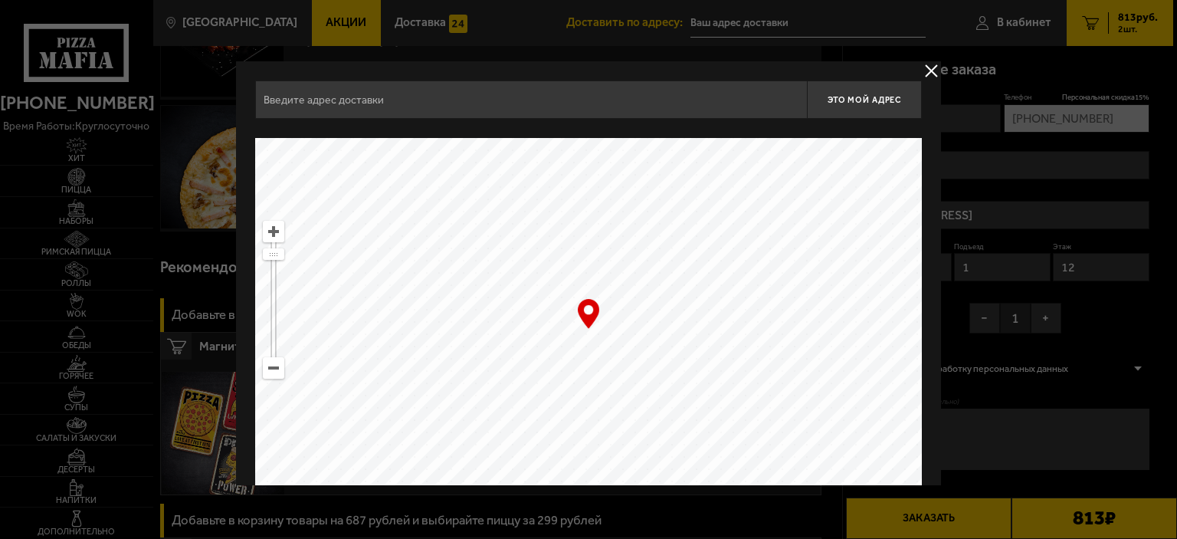
type input "[STREET_ADDRESS]"
click at [928, 70] on button "delivery type" at bounding box center [931, 70] width 19 height 19
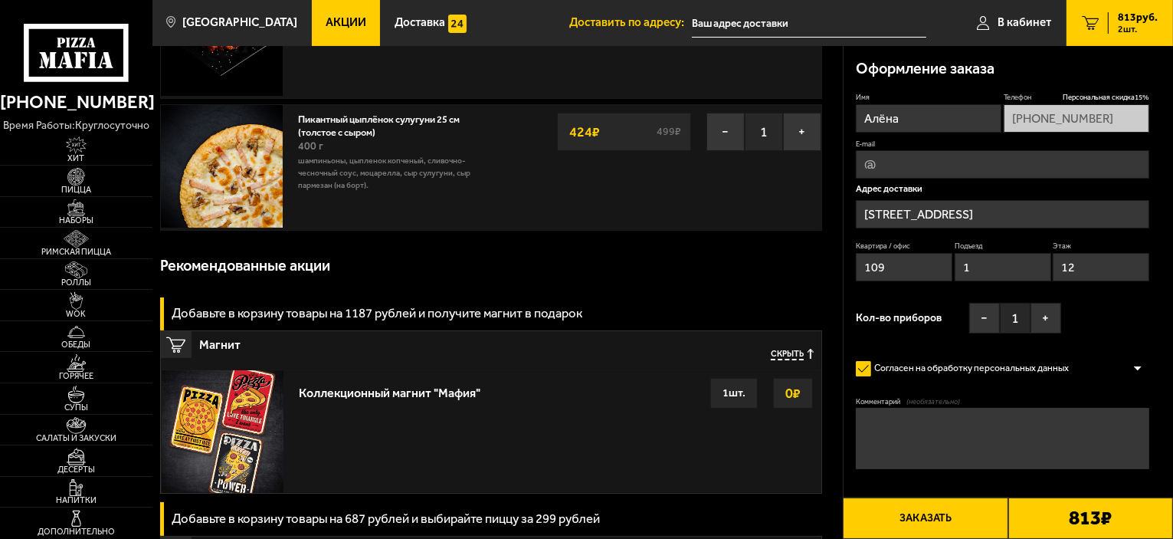
click at [1127, 12] on span "813 руб." at bounding box center [1138, 17] width 40 height 11
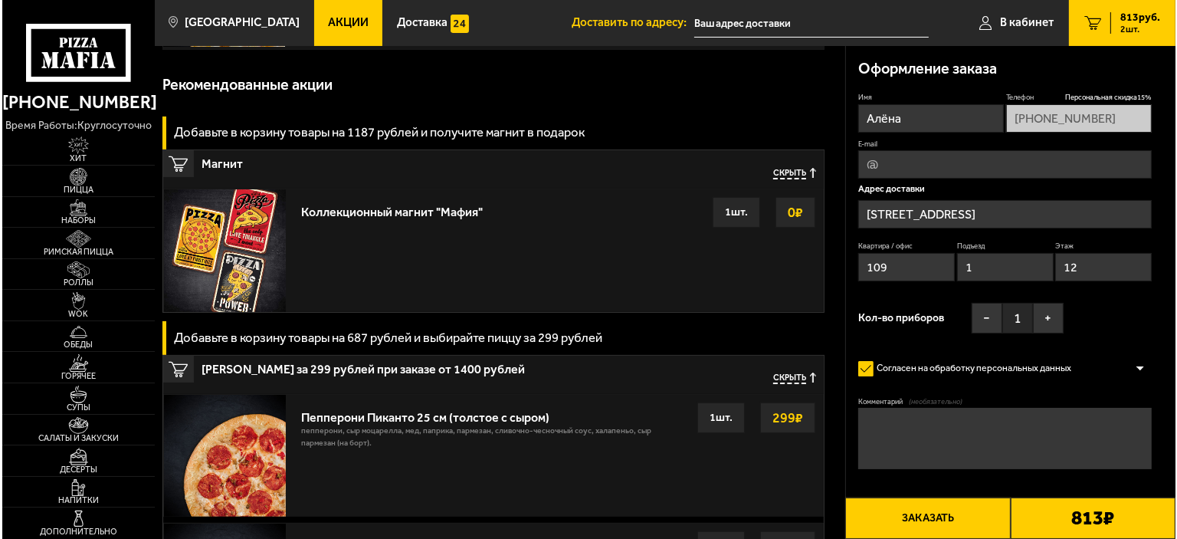
scroll to position [460, 0]
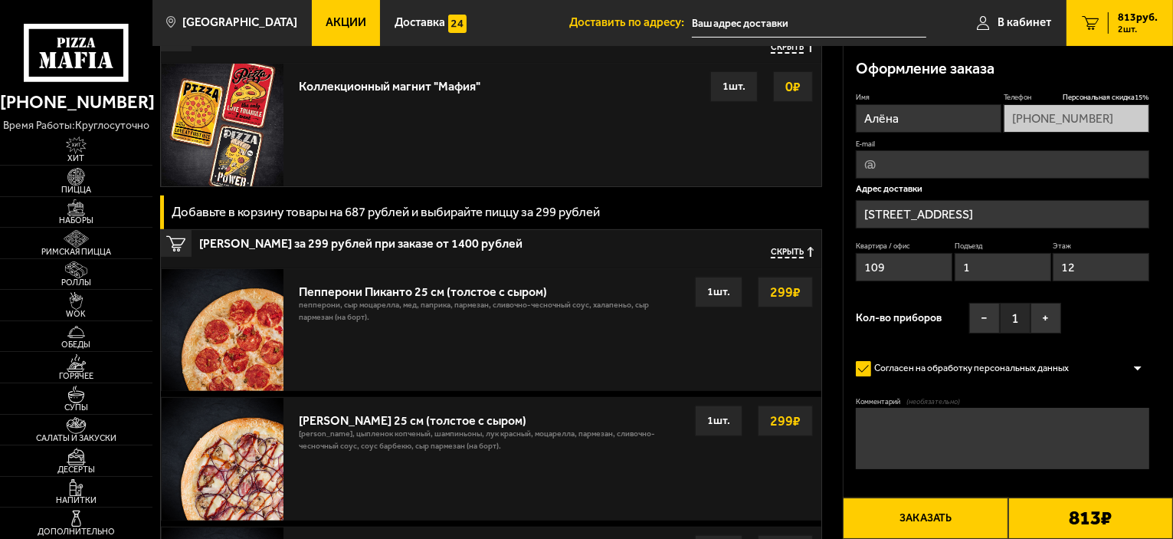
click at [957, 519] on button "Заказать" at bounding box center [925, 517] width 165 height 41
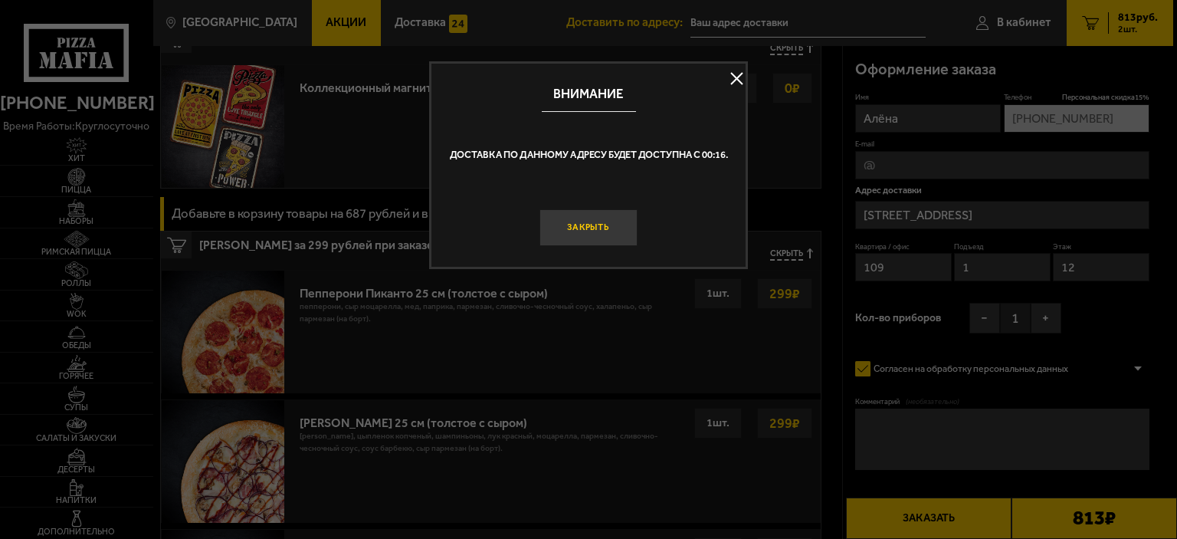
click at [591, 230] on button "Закрыть" at bounding box center [588, 227] width 98 height 37
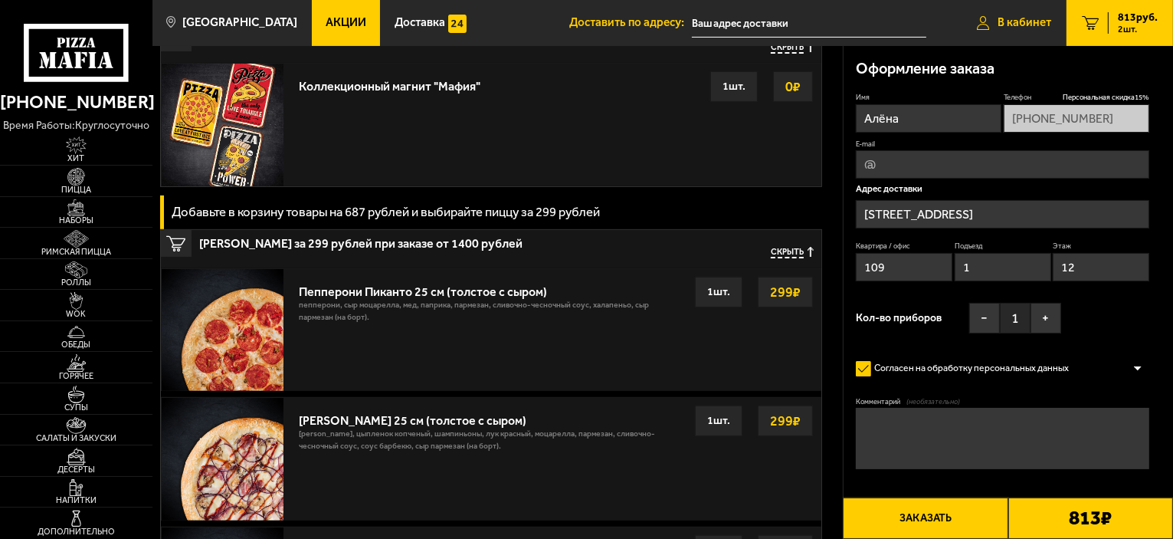
click at [1027, 17] on span "В кабинет" at bounding box center [1025, 22] width 54 height 11
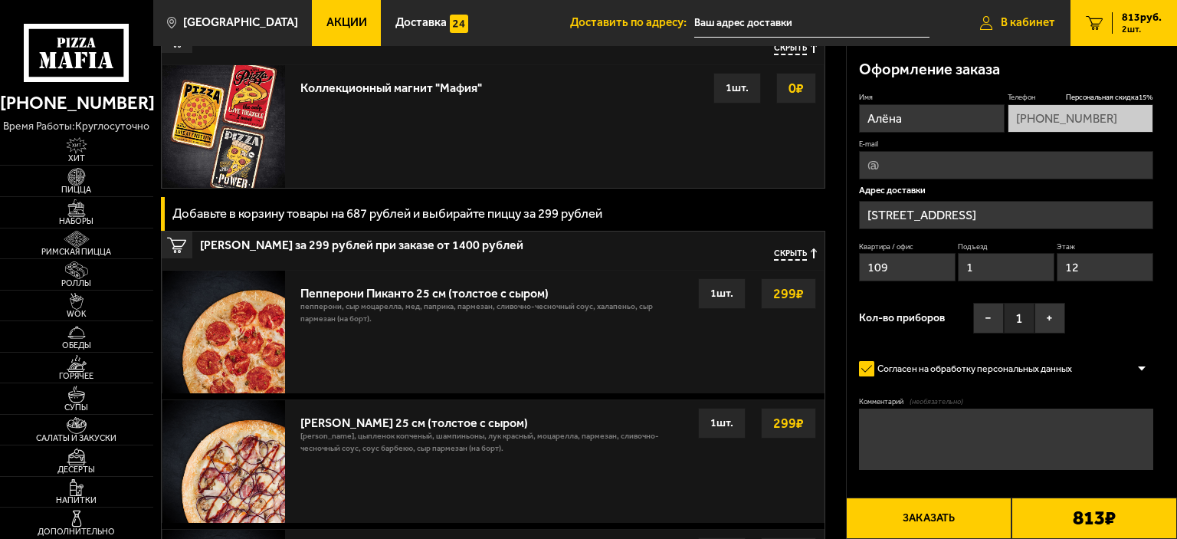
type input "[STREET_ADDRESS]"
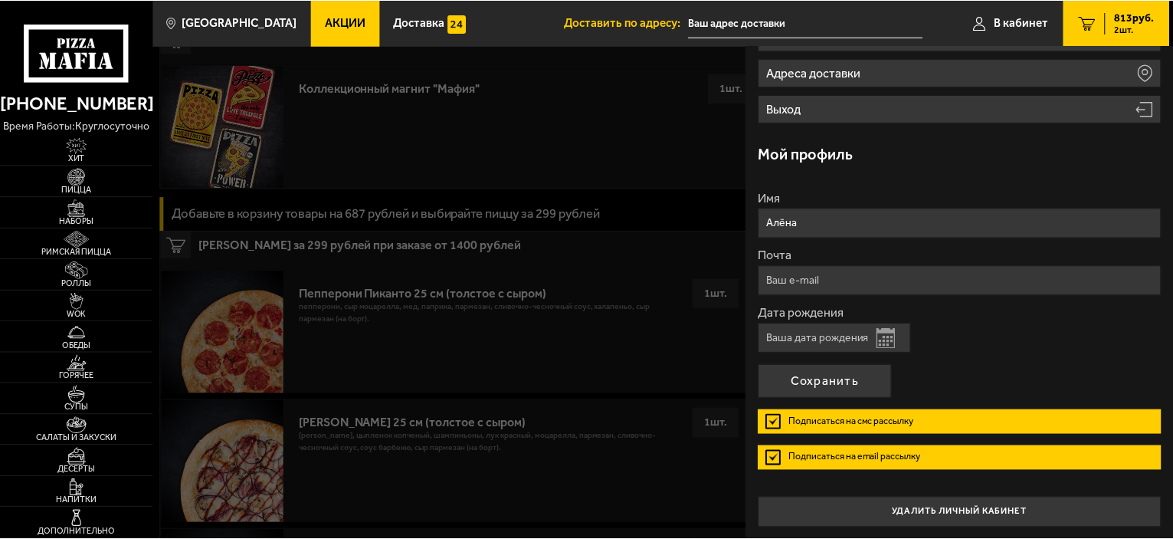
scroll to position [0, 0]
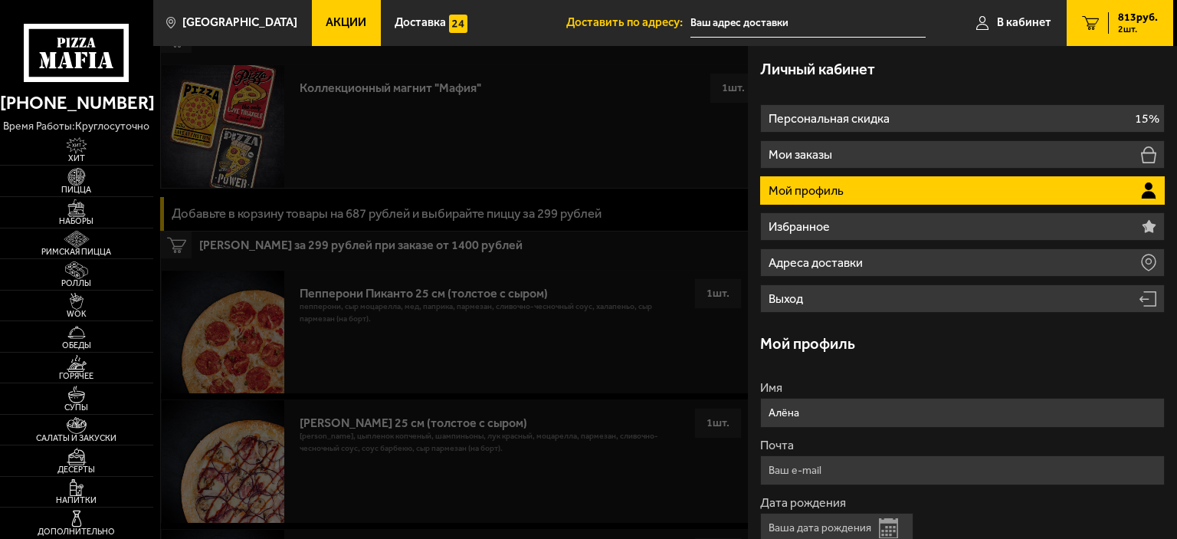
click at [796, 293] on p "Выход" at bounding box center [788, 299] width 38 height 12
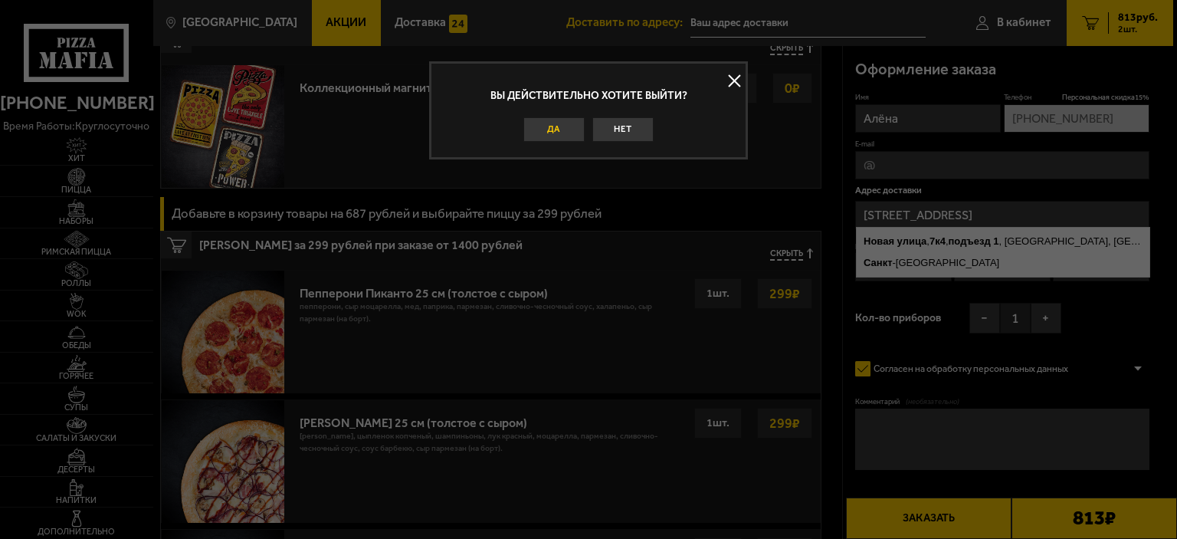
click at [554, 124] on button "Да" at bounding box center [553, 129] width 61 height 25
